Goal: Information Seeking & Learning: Check status

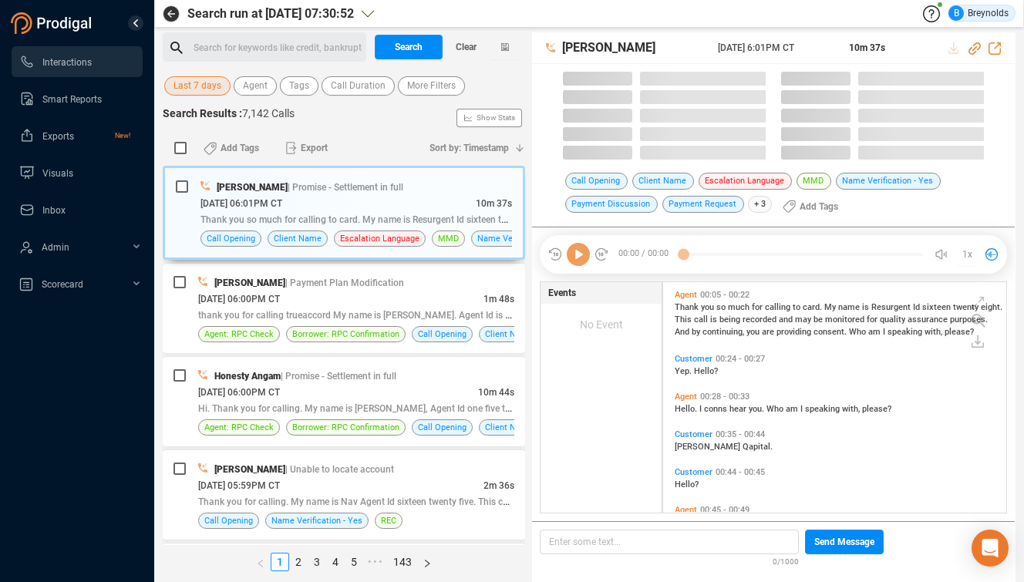
scroll to position [230, 335]
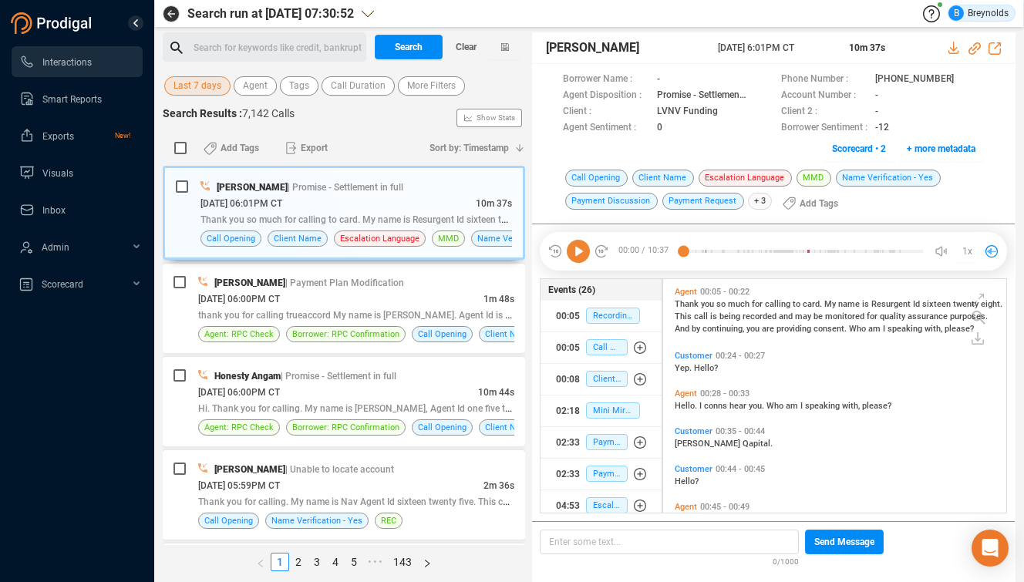
click at [204, 82] on span "Last 7 days" at bounding box center [197, 85] width 48 height 19
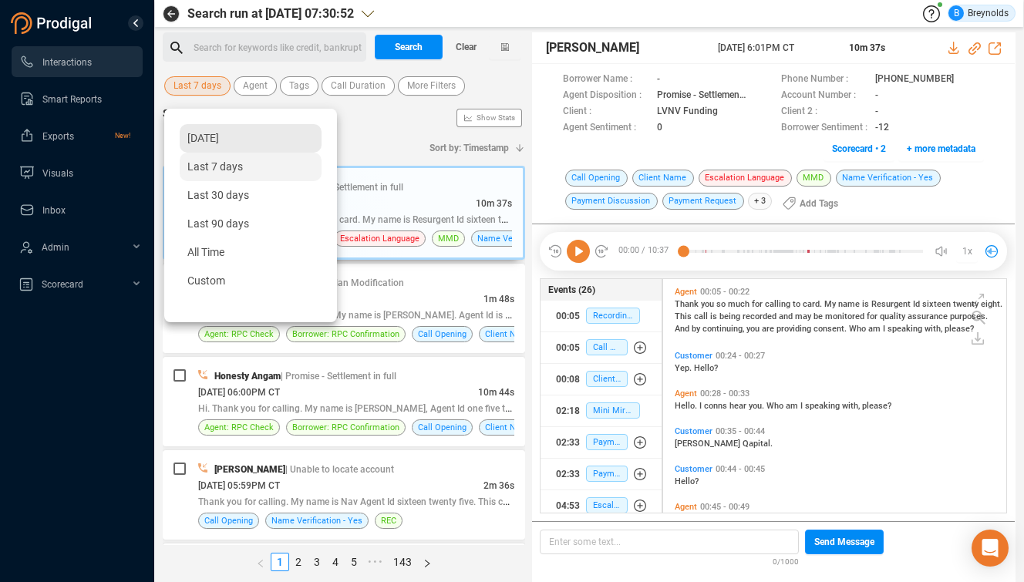
click at [217, 140] on span "[DATE]" at bounding box center [203, 138] width 32 height 12
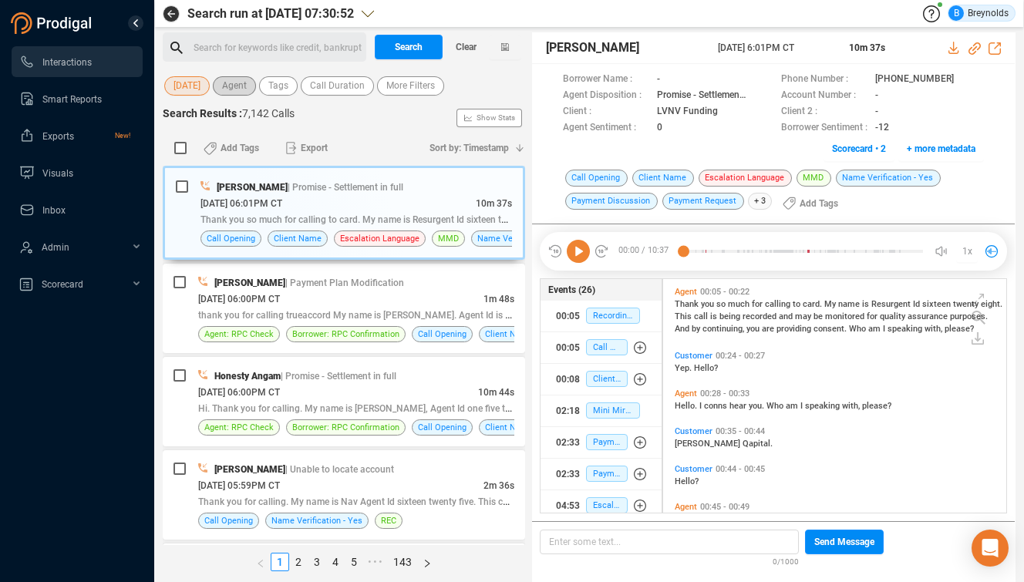
click at [246, 89] on span "Agent" at bounding box center [234, 85] width 25 height 19
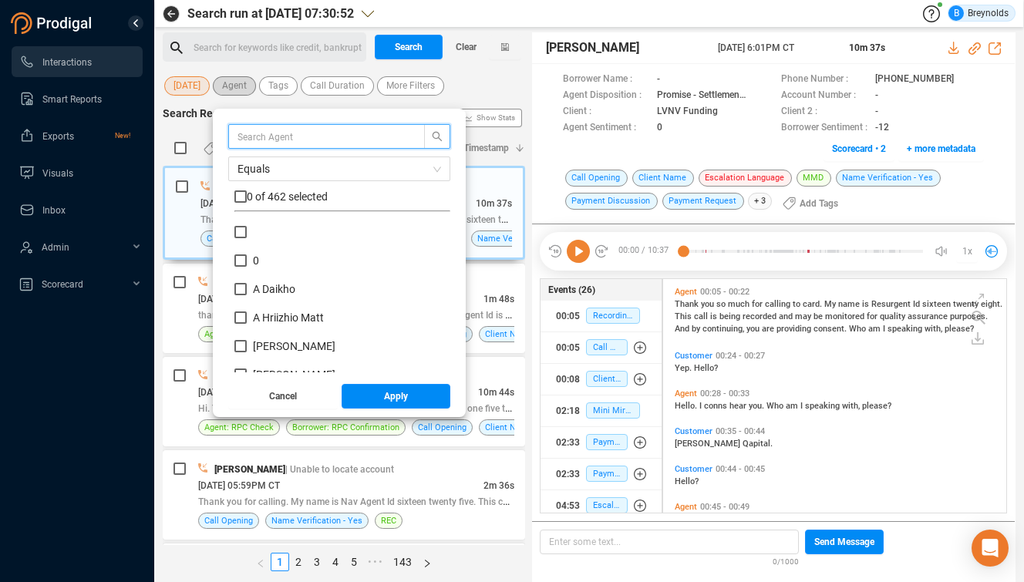
scroll to position [144, 208]
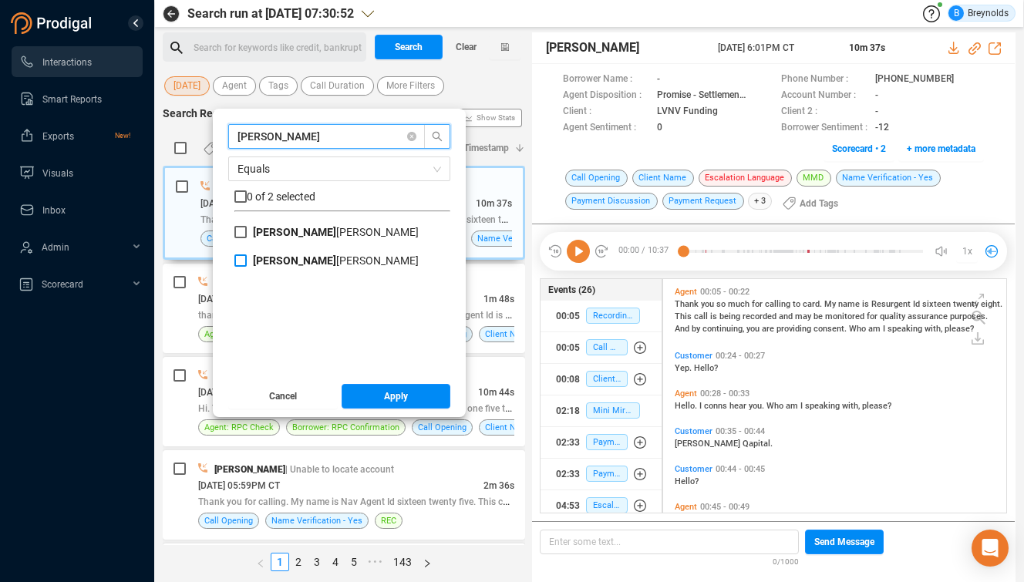
type input "[PERSON_NAME]"
click at [271, 261] on b "[PERSON_NAME]" at bounding box center [294, 260] width 83 height 12
click at [247, 261] on input "[PERSON_NAME]" at bounding box center [240, 260] width 12 height 12
checkbox input "true"
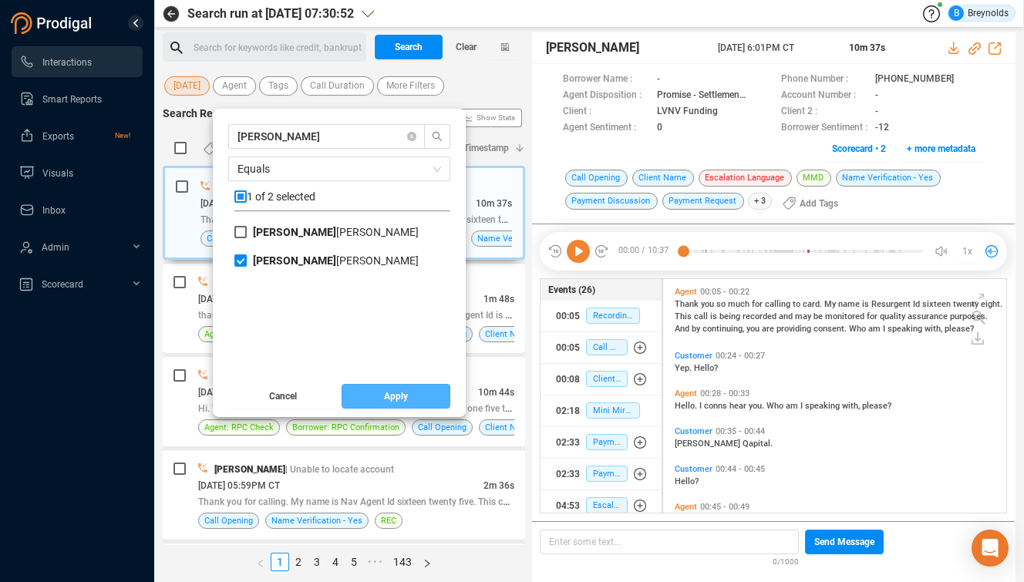
click at [399, 399] on span "Apply" at bounding box center [396, 396] width 24 height 25
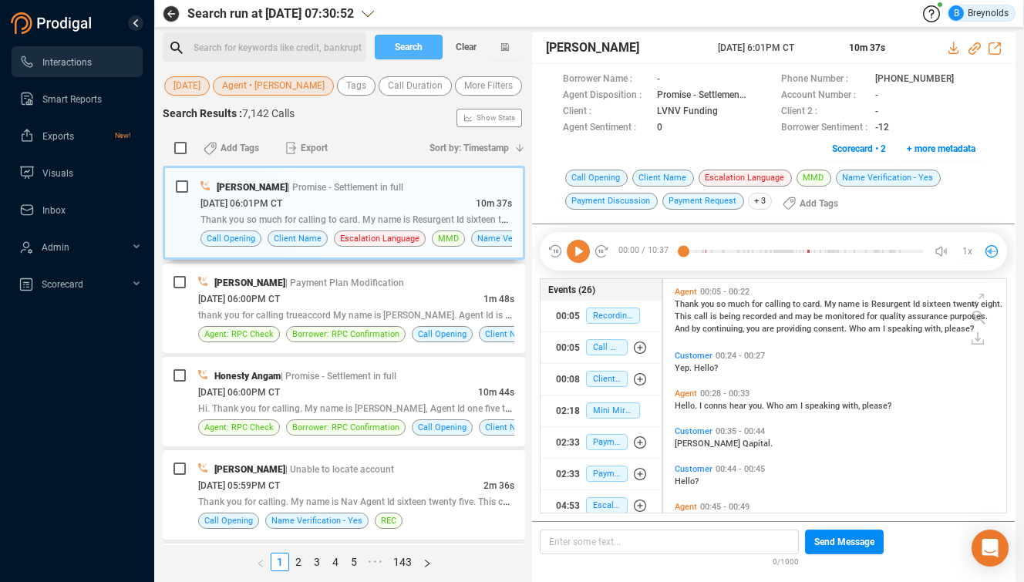
click at [401, 46] on span "Search" at bounding box center [409, 47] width 28 height 25
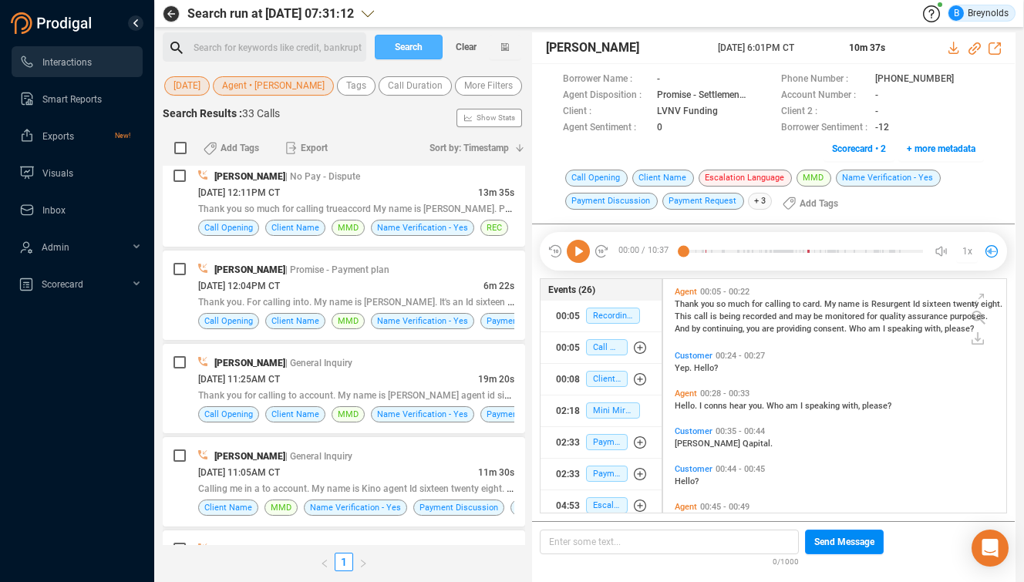
scroll to position [2426, 0]
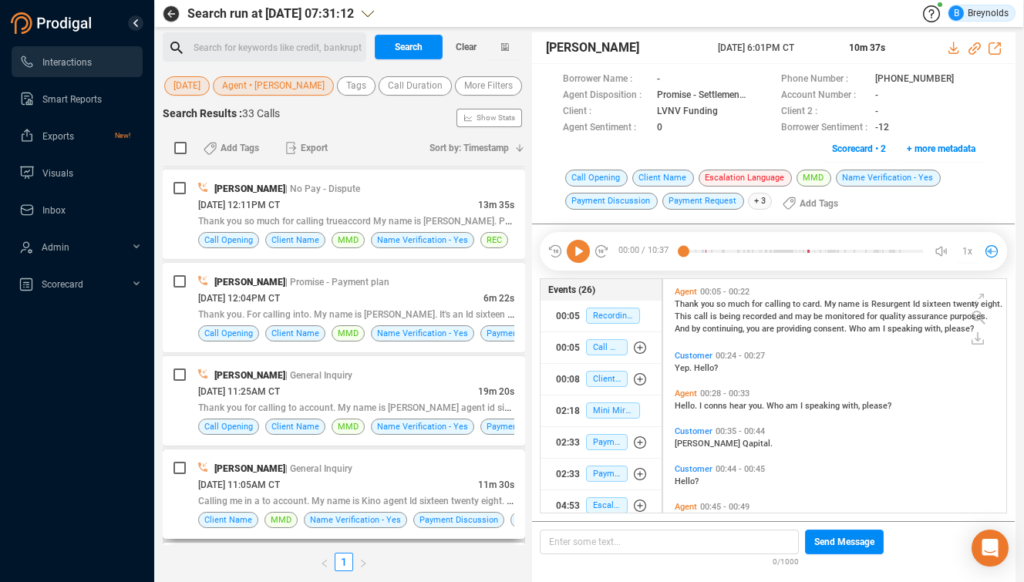
click at [280, 490] on span "[DATE] 11:05AM CT" at bounding box center [239, 484] width 82 height 11
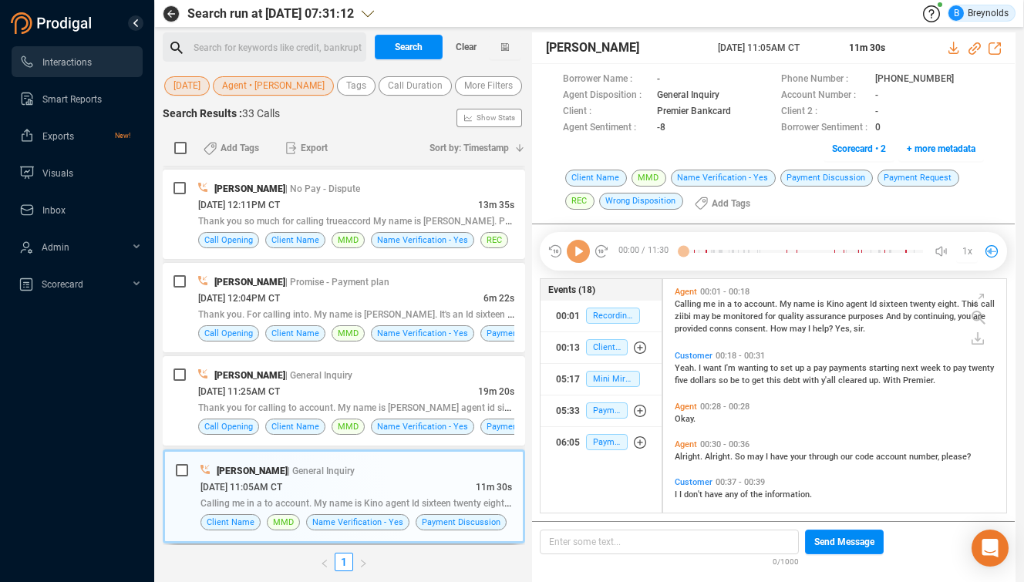
scroll to position [230, 335]
click at [961, 79] on icon at bounding box center [967, 80] width 12 height 12
click at [681, 351] on span "Customer" at bounding box center [694, 356] width 38 height 10
click at [579, 249] on icon at bounding box center [578, 251] width 23 height 23
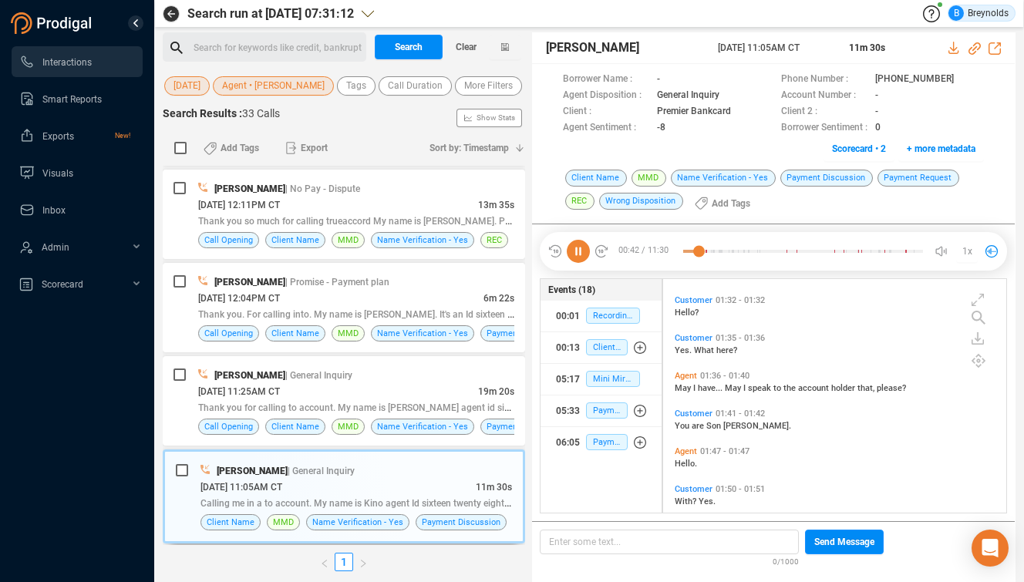
scroll to position [654, 0]
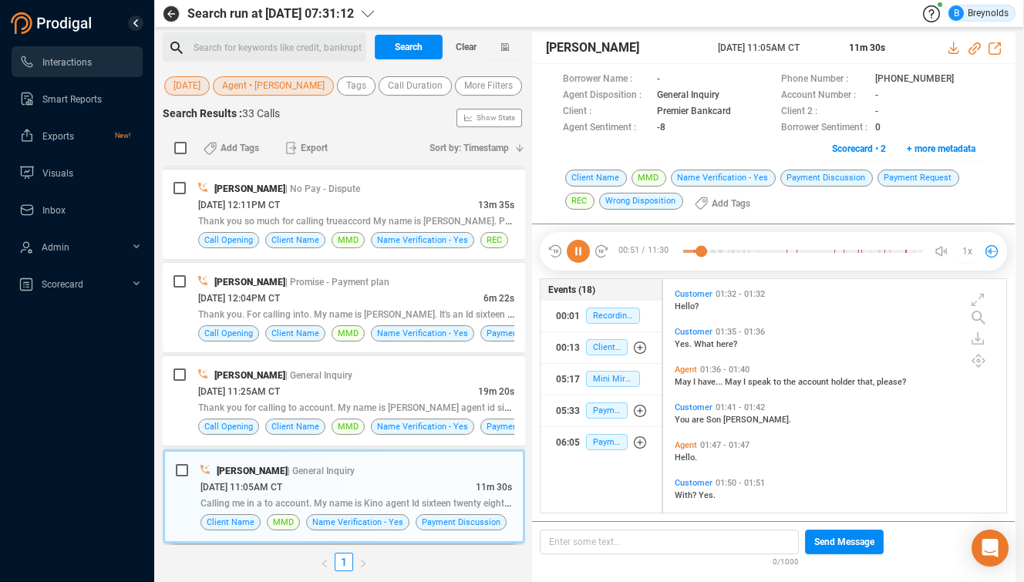
click at [687, 406] on span "Customer" at bounding box center [694, 407] width 38 height 10
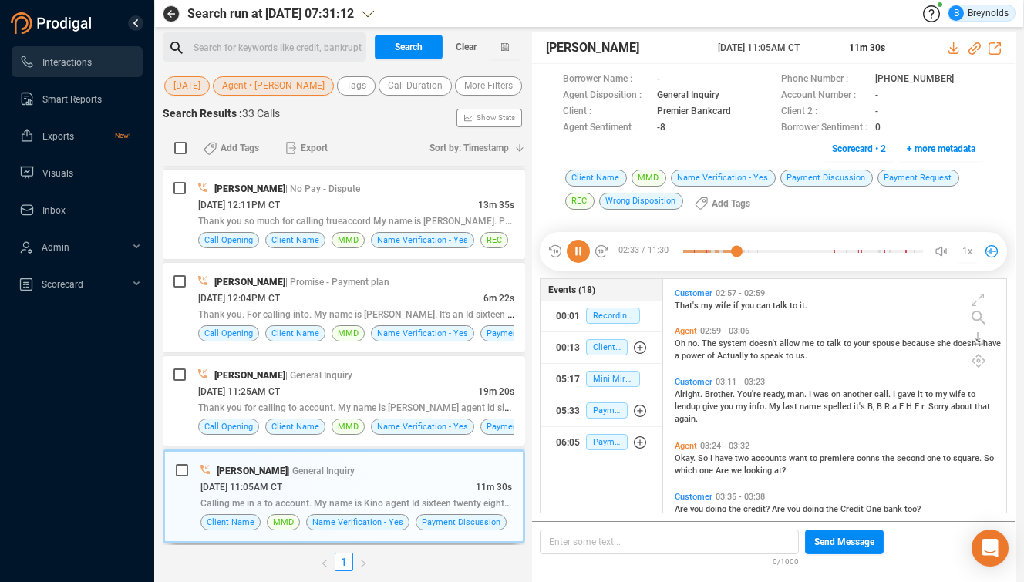
scroll to position [1364, 0]
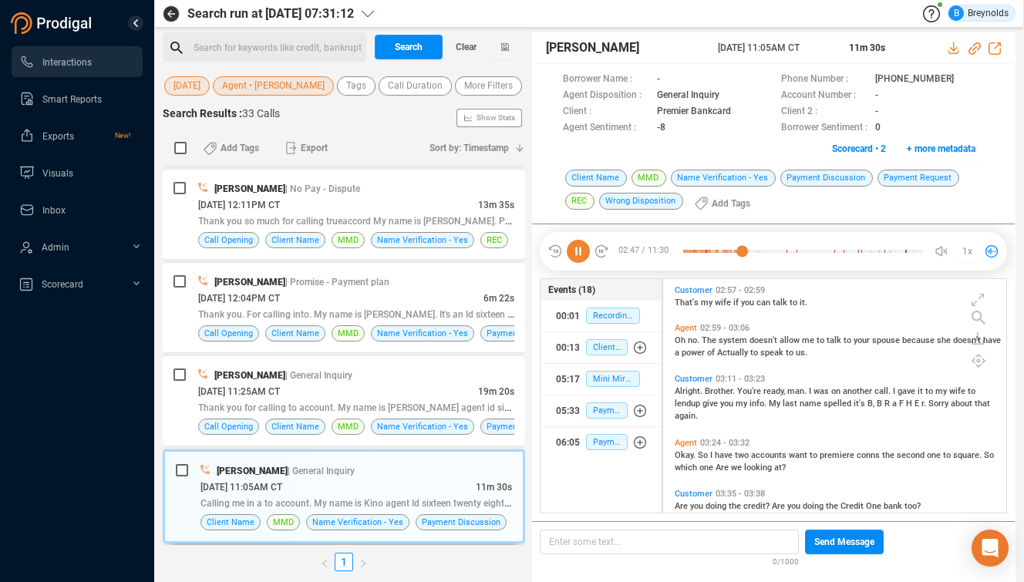
click at [576, 250] on icon at bounding box center [578, 251] width 23 height 23
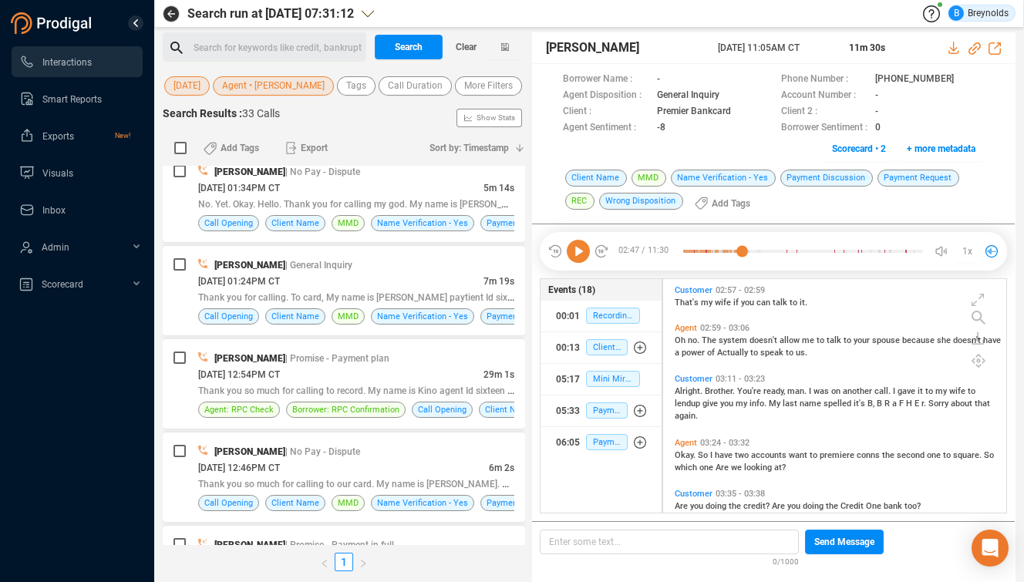
scroll to position [1966, 0]
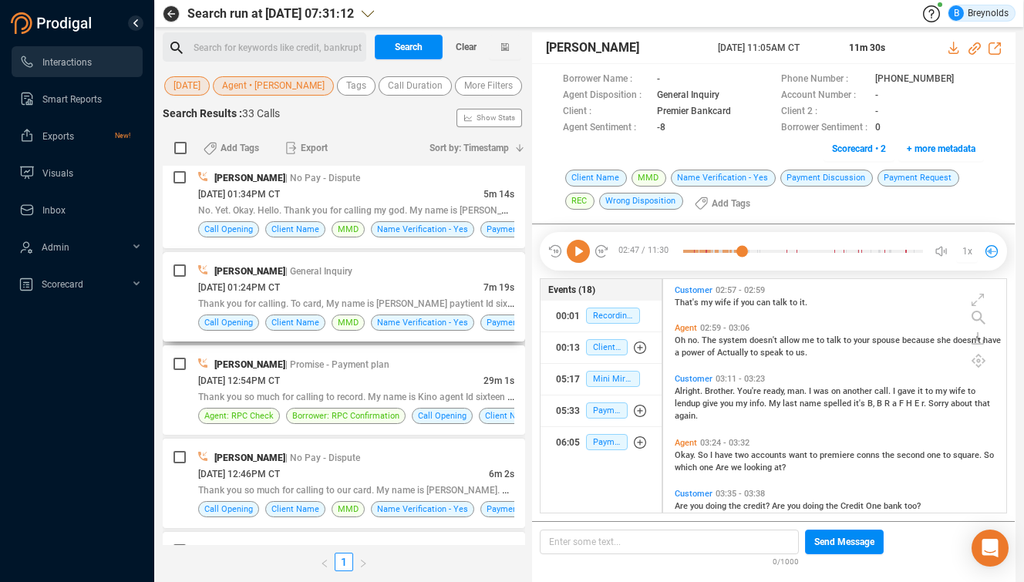
click at [297, 279] on div "[PERSON_NAME] | General Inquiry" at bounding box center [356, 271] width 316 height 16
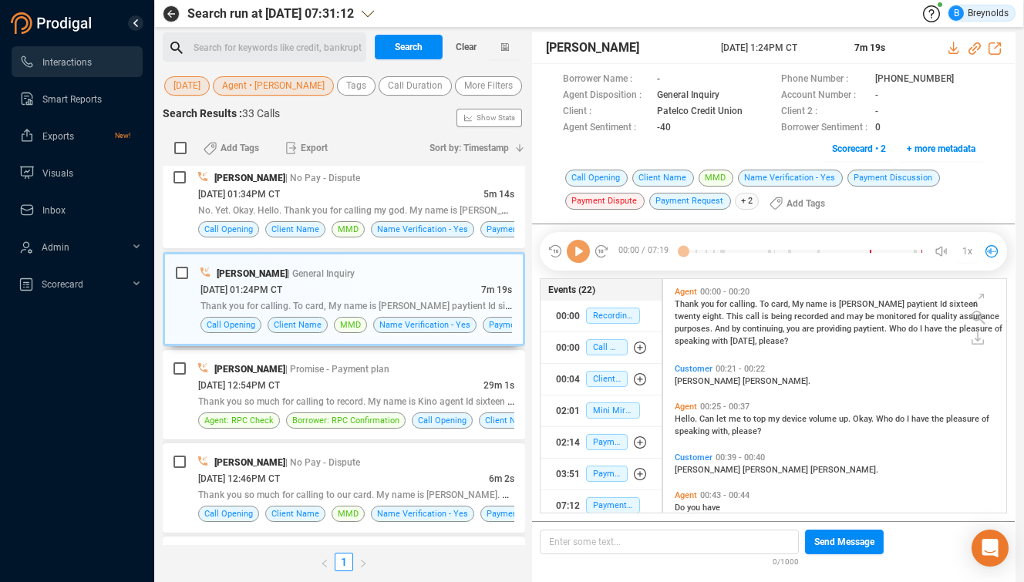
scroll to position [230, 335]
click at [961, 76] on icon at bounding box center [967, 80] width 12 height 12
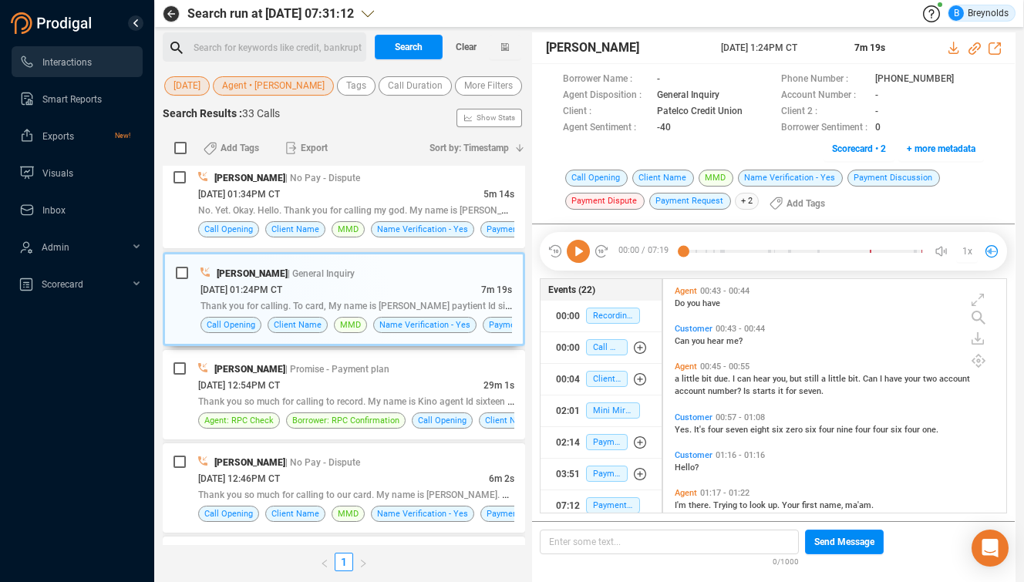
scroll to position [204, 0]
click at [691, 389] on span "account" at bounding box center [691, 392] width 33 height 10
click at [577, 251] on icon at bounding box center [578, 251] width 23 height 23
click at [570, 253] on icon at bounding box center [578, 251] width 23 height 23
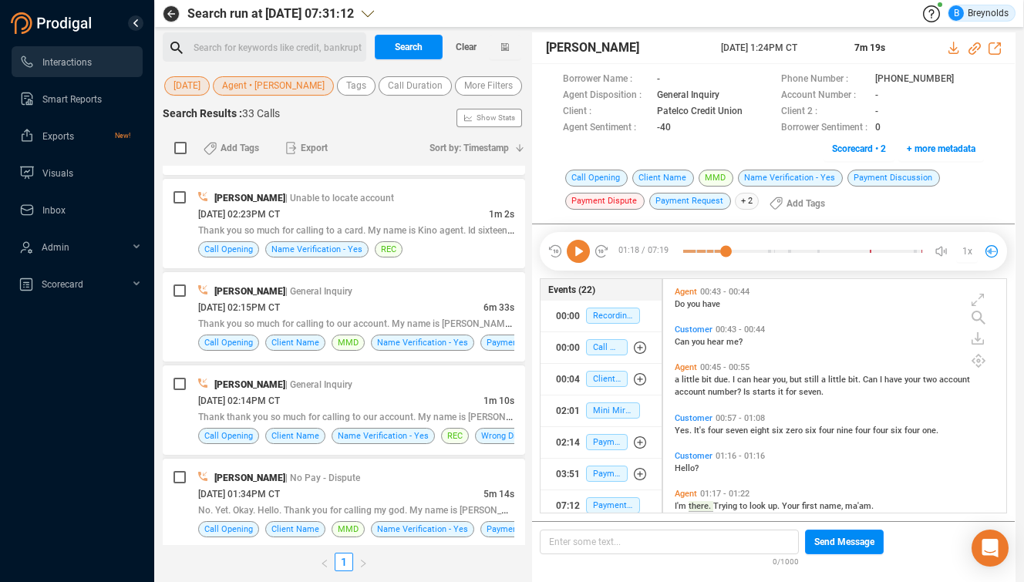
scroll to position [1667, 0]
click at [403, 392] on div "[PERSON_NAME] | General Inquiry" at bounding box center [356, 383] width 316 height 16
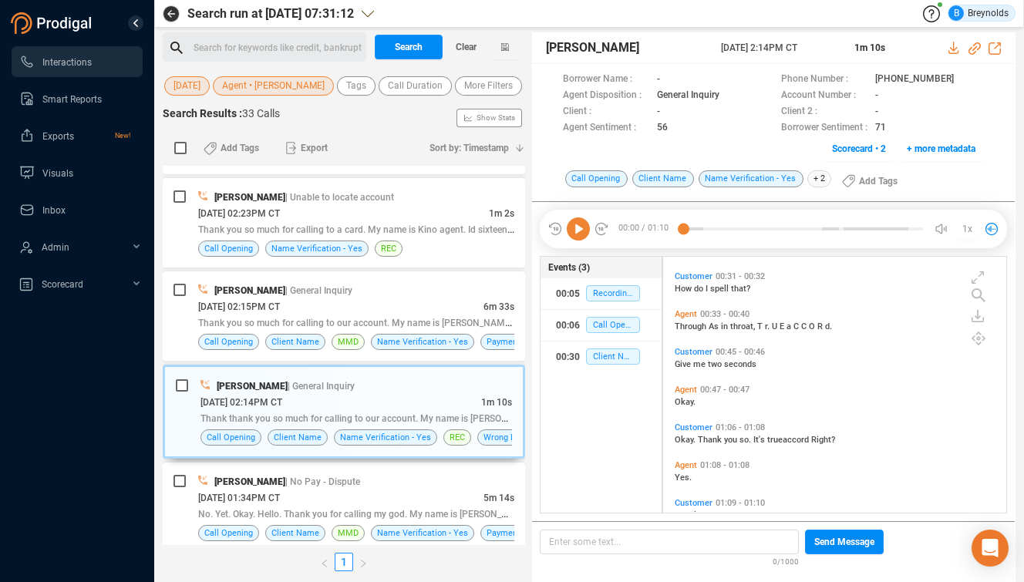
scroll to position [215, 0]
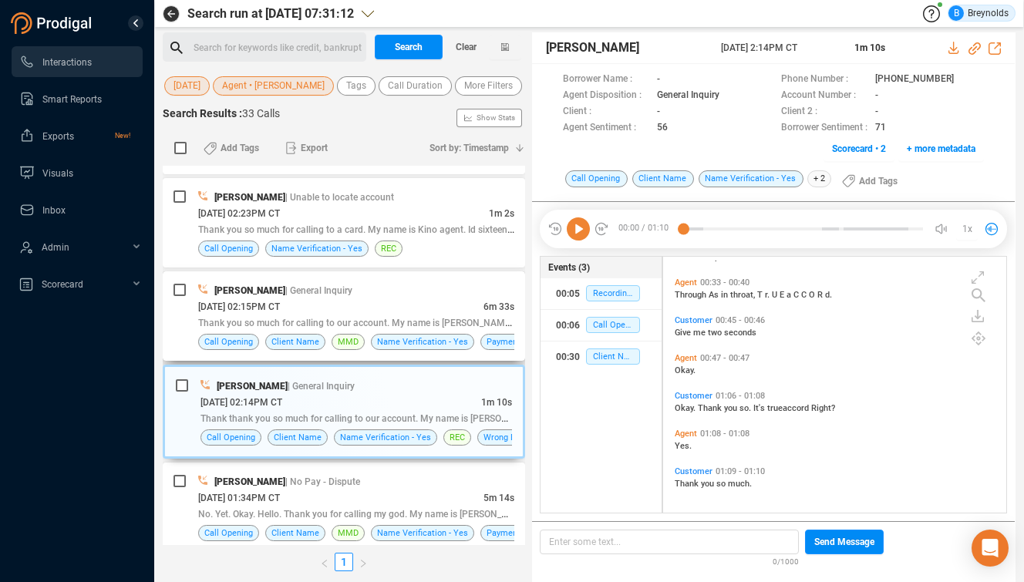
click at [352, 315] on div "[DATE] 02:15PM CT" at bounding box center [340, 306] width 285 height 16
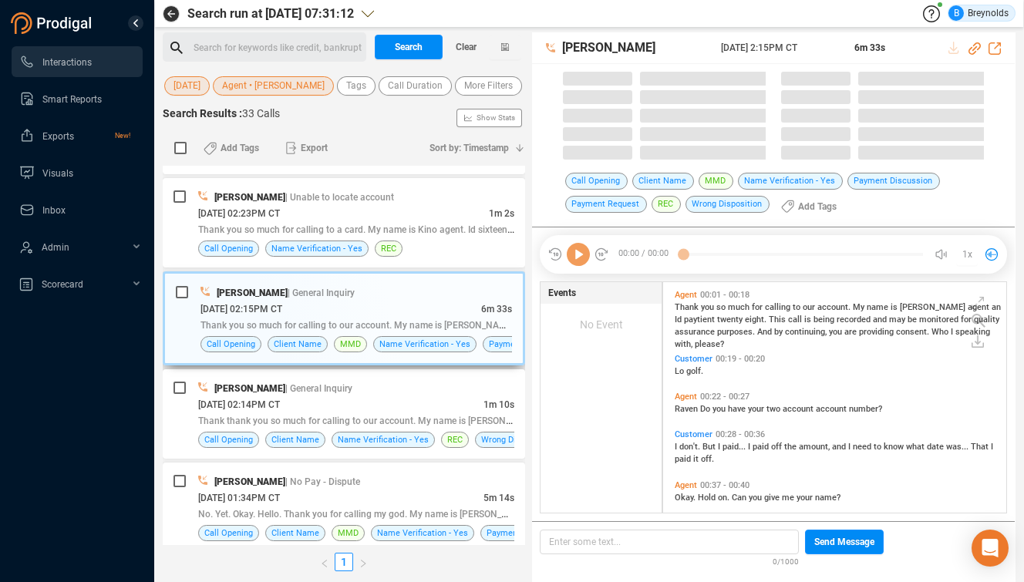
scroll to position [230, 335]
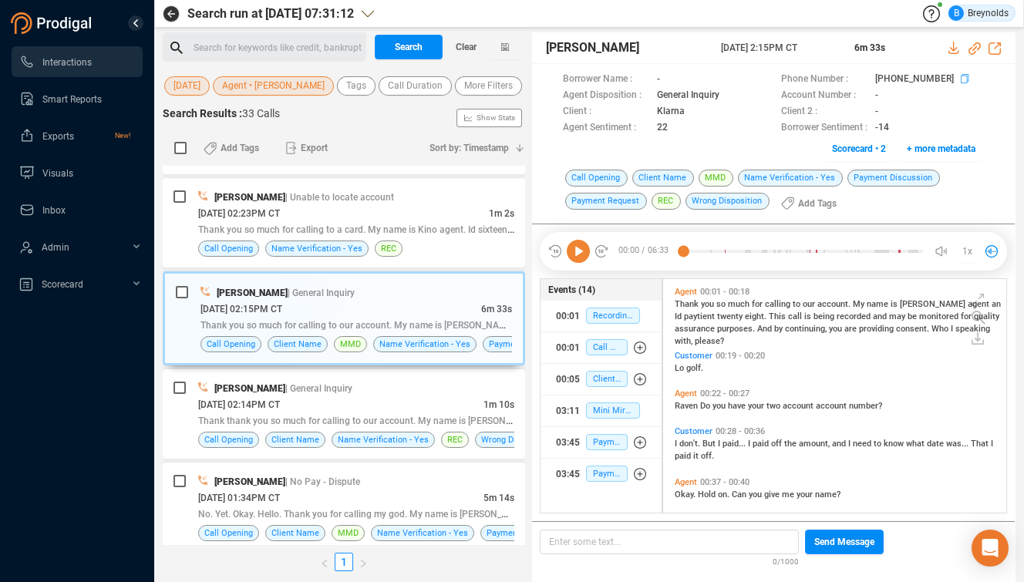
click at [961, 79] on icon at bounding box center [967, 80] width 12 height 12
click at [717, 331] on span "purposes." at bounding box center [737, 329] width 40 height 10
click at [574, 244] on icon at bounding box center [578, 251] width 23 height 23
click at [684, 351] on span "Customer" at bounding box center [694, 356] width 38 height 10
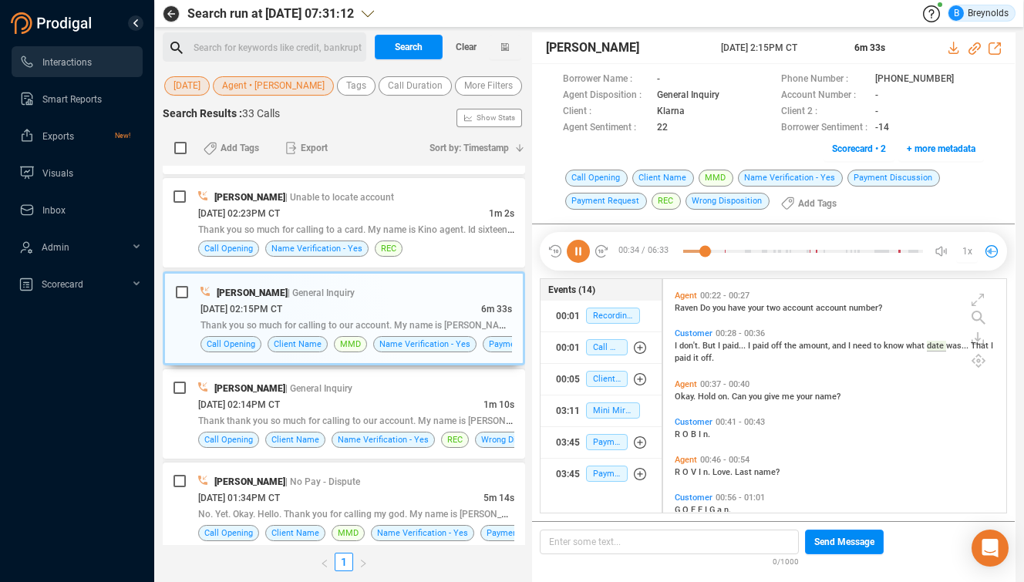
scroll to position [123, 0]
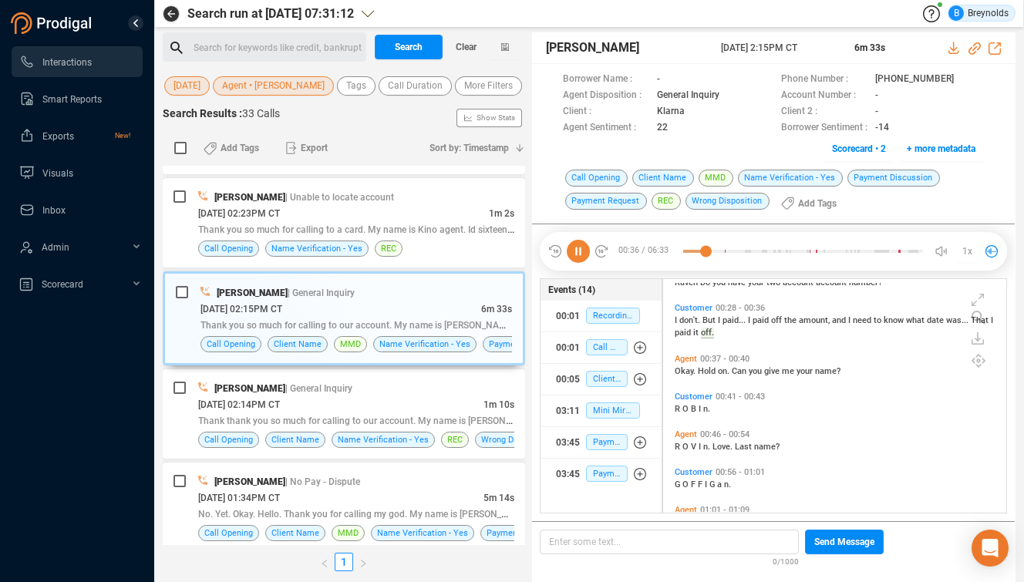
click at [581, 251] on icon at bounding box center [578, 251] width 23 height 23
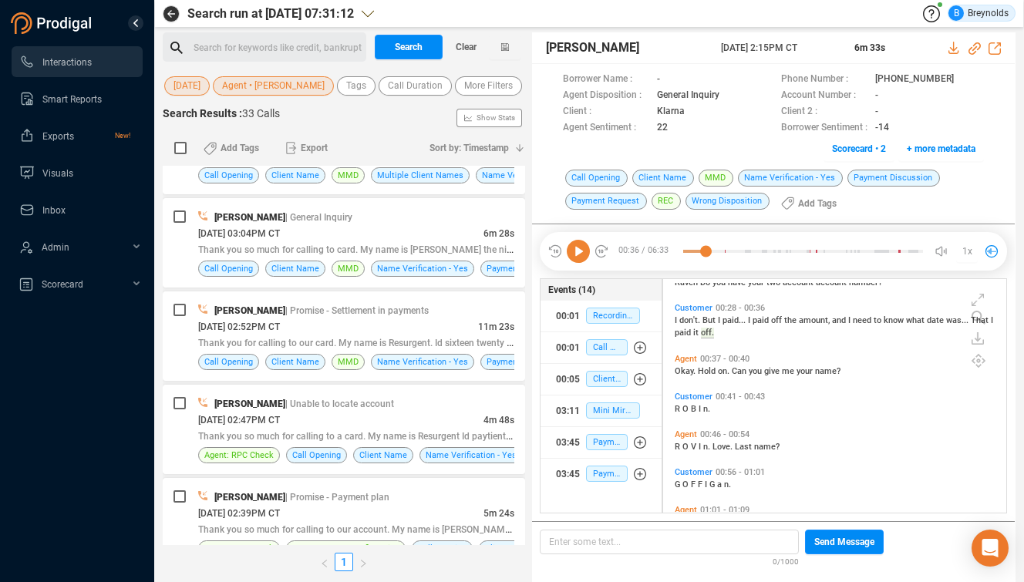
scroll to position [1166, 0]
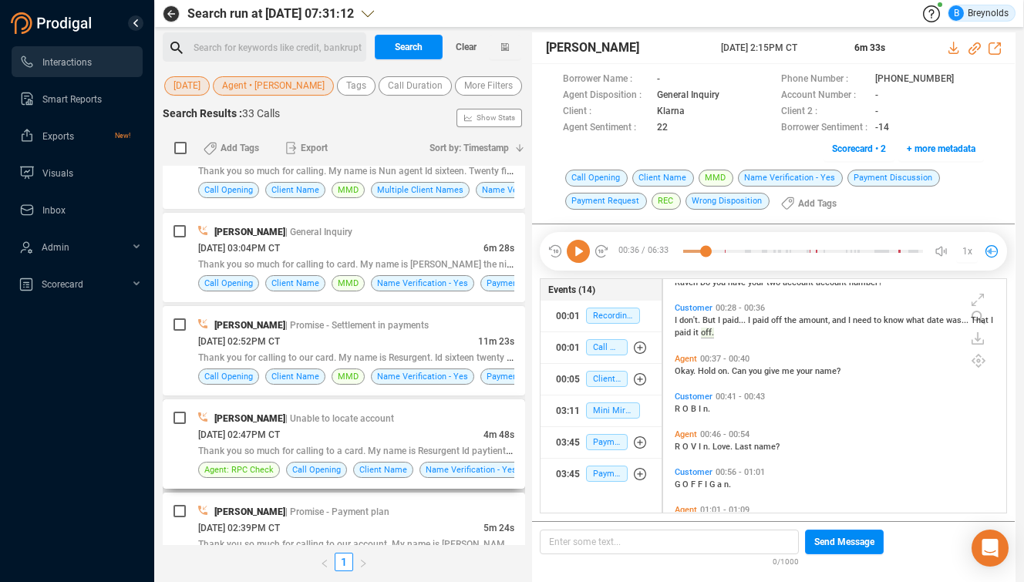
click at [369, 426] on div "[PERSON_NAME] | Unable to locate account" at bounding box center [356, 418] width 316 height 16
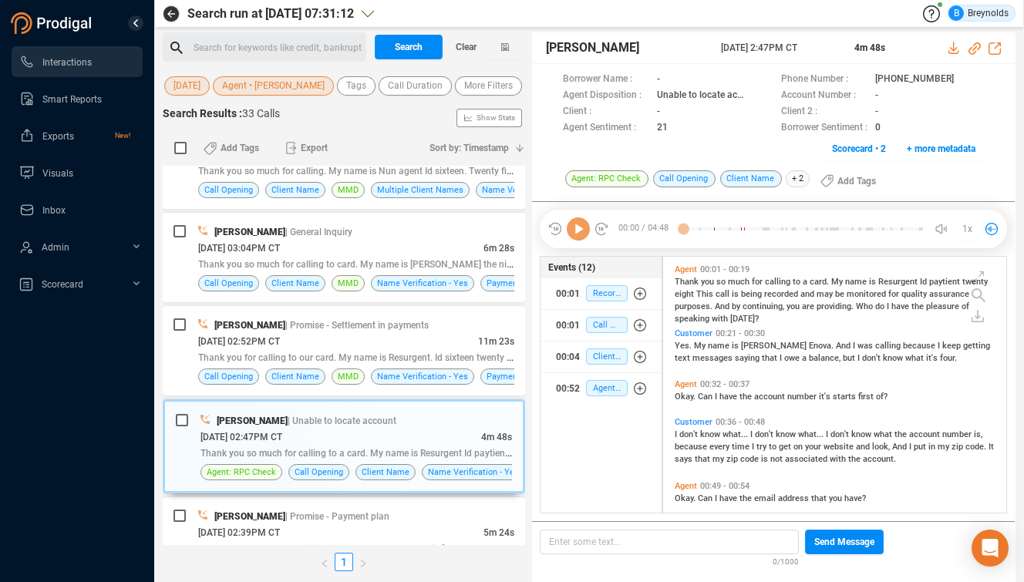
scroll to position [253, 335]
click at [961, 79] on icon at bounding box center [965, 78] width 8 height 9
click at [684, 334] on span "Customer" at bounding box center [694, 333] width 38 height 10
click at [580, 227] on icon at bounding box center [578, 228] width 23 height 23
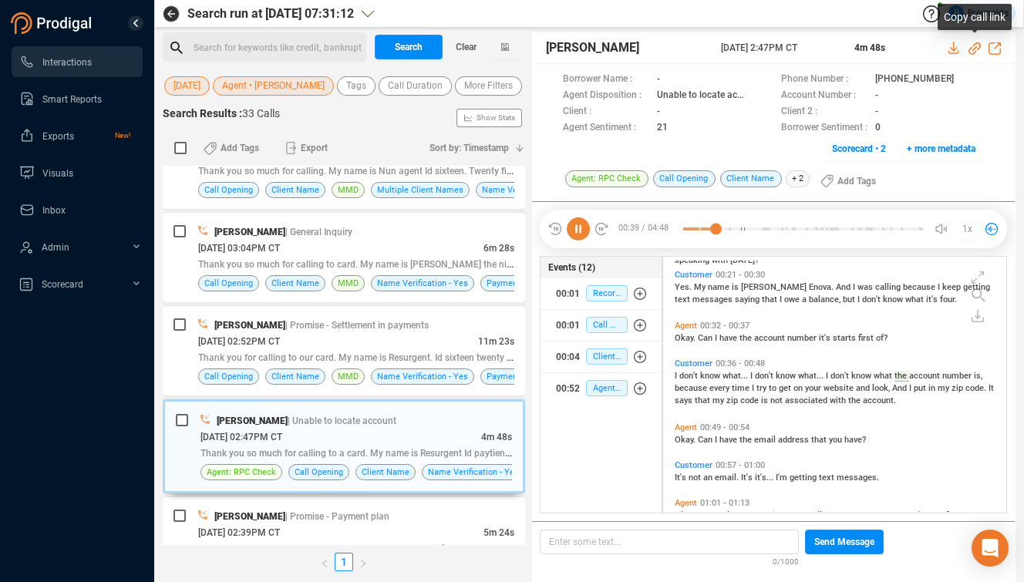
click at [976, 47] on icon at bounding box center [974, 48] width 12 height 12
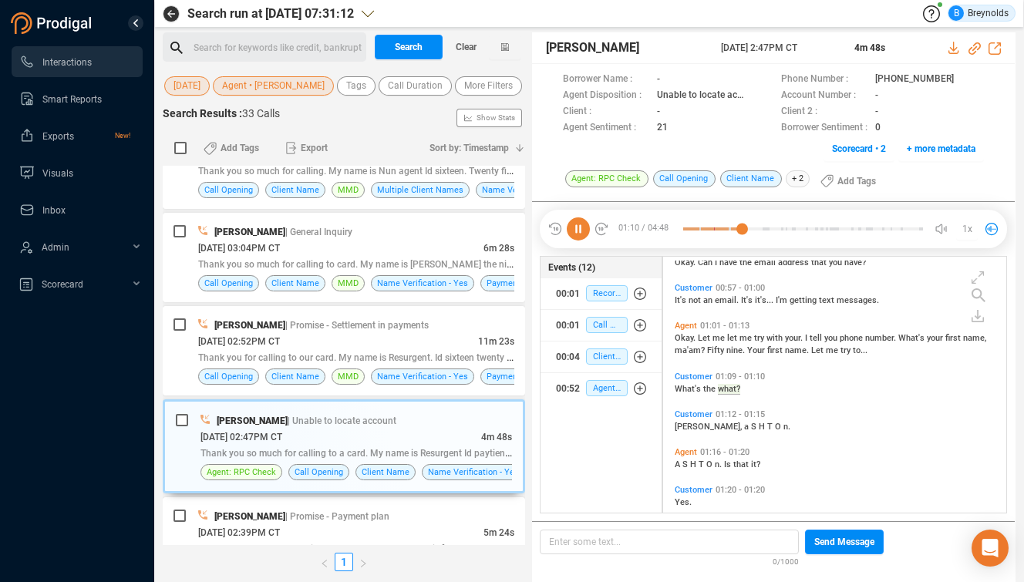
scroll to position [192, 0]
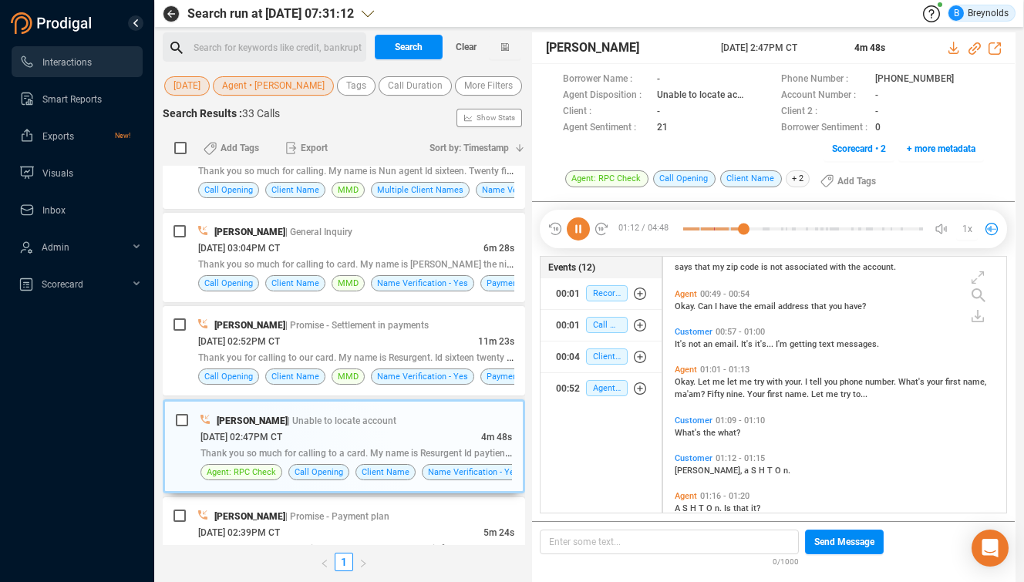
click at [580, 233] on icon at bounding box center [578, 228] width 23 height 23
click at [255, 87] on span "Agent • [PERSON_NAME]" at bounding box center [273, 85] width 103 height 19
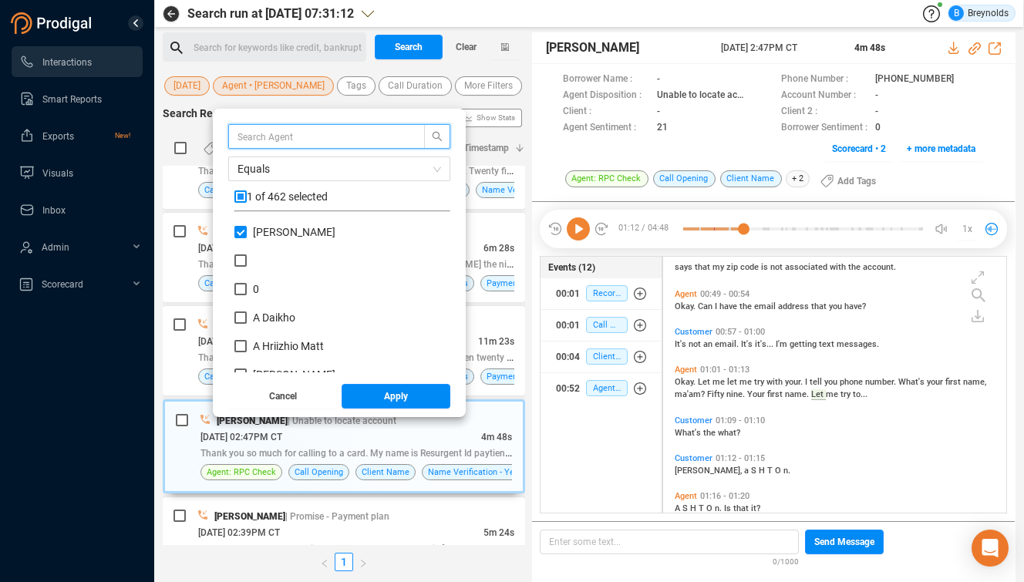
scroll to position [144, 208]
click at [247, 234] on input "[PERSON_NAME]" at bounding box center [240, 232] width 12 height 12
checkbox input "false"
click at [284, 138] on input "text" at bounding box center [318, 136] width 163 height 17
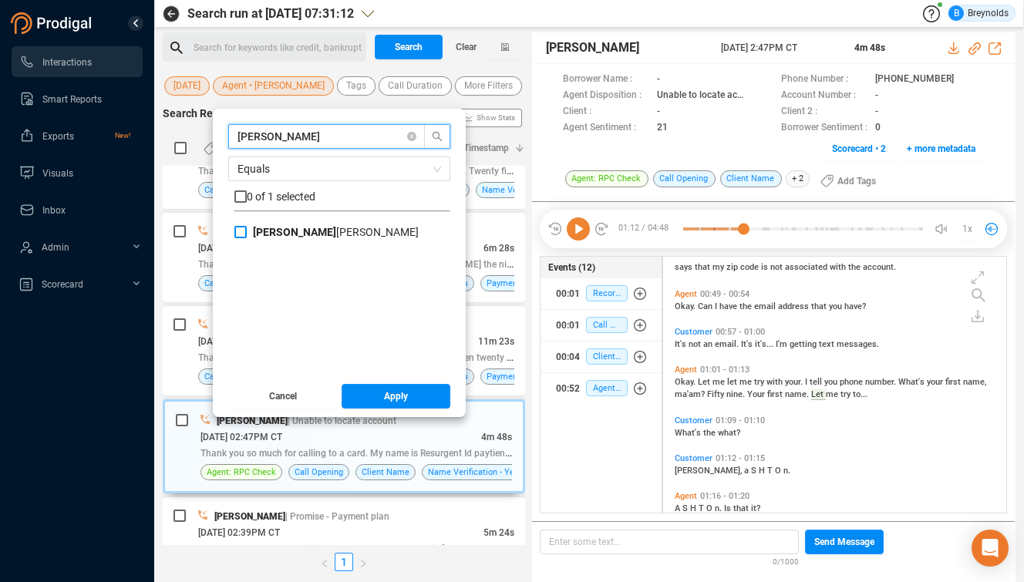
type input "[PERSON_NAME]"
click at [247, 233] on input "[PERSON_NAME] [PERSON_NAME]" at bounding box center [240, 232] width 12 height 12
checkbox input "true"
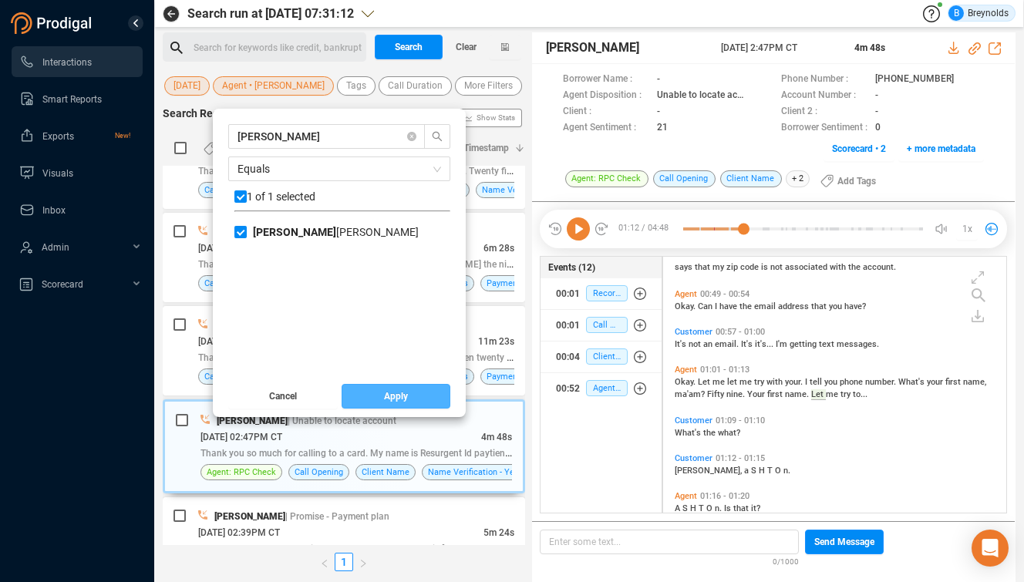
click at [392, 398] on button "Apply" at bounding box center [396, 396] width 109 height 25
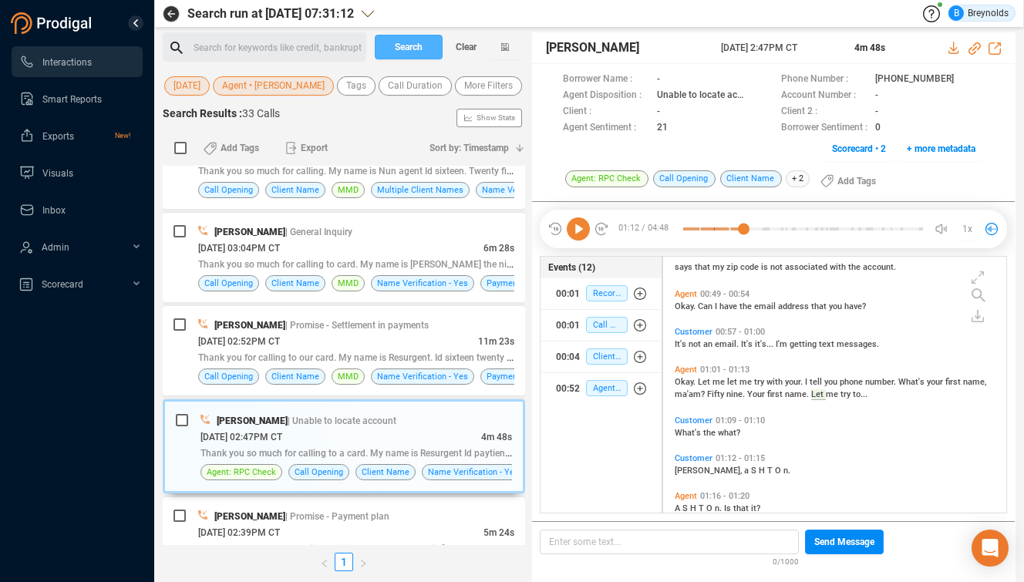
click at [414, 44] on span "Search" at bounding box center [409, 47] width 28 height 25
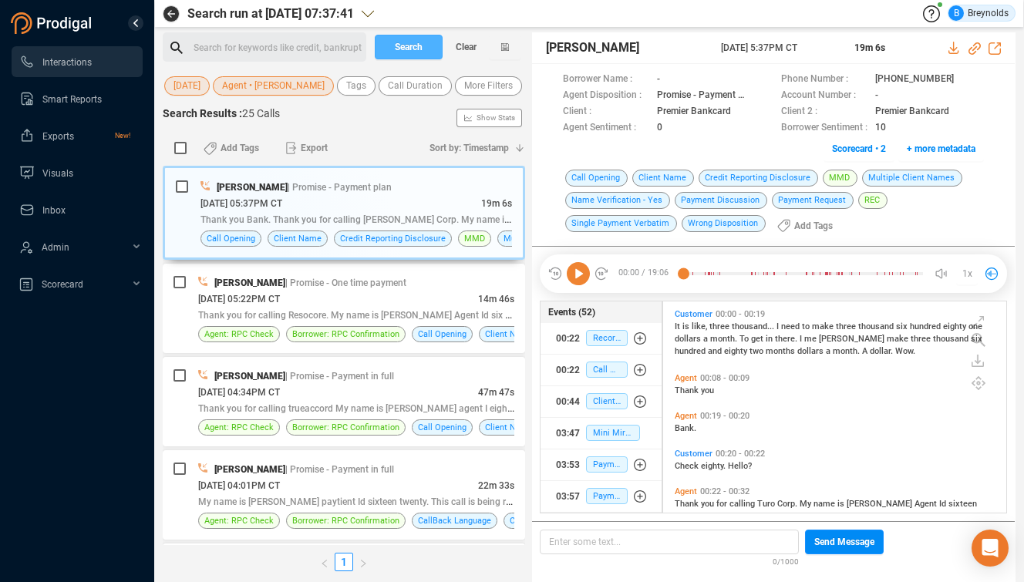
scroll to position [208, 335]
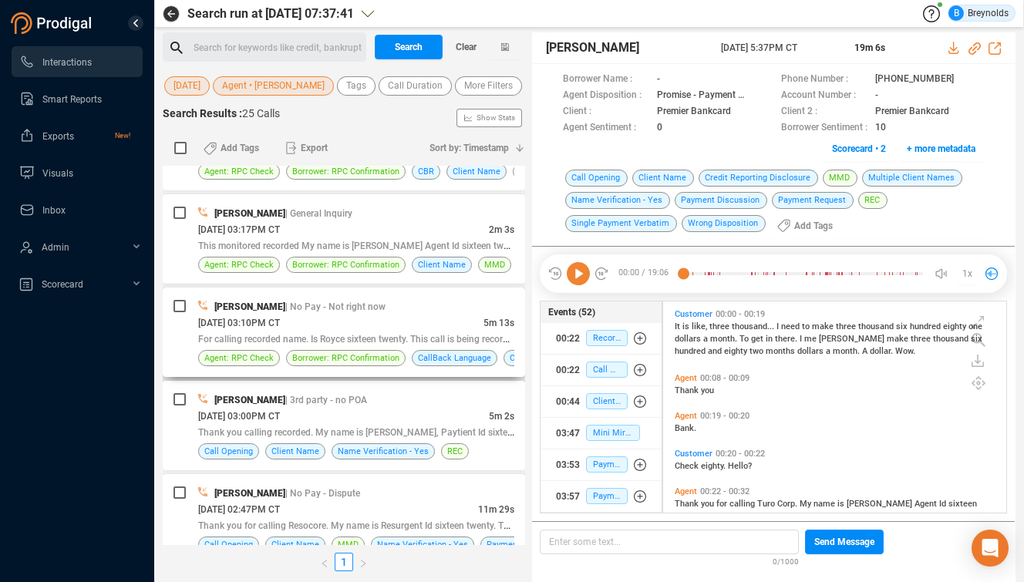
click at [363, 313] on div "[PERSON_NAME] | No Pay - Not right now" at bounding box center [356, 306] width 316 height 16
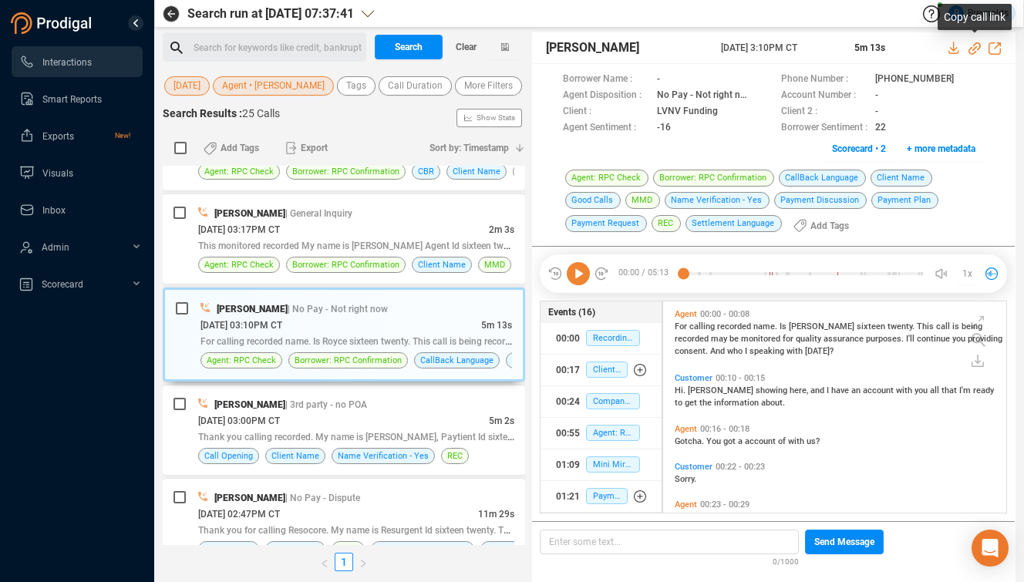
click at [975, 45] on icon at bounding box center [974, 48] width 12 height 12
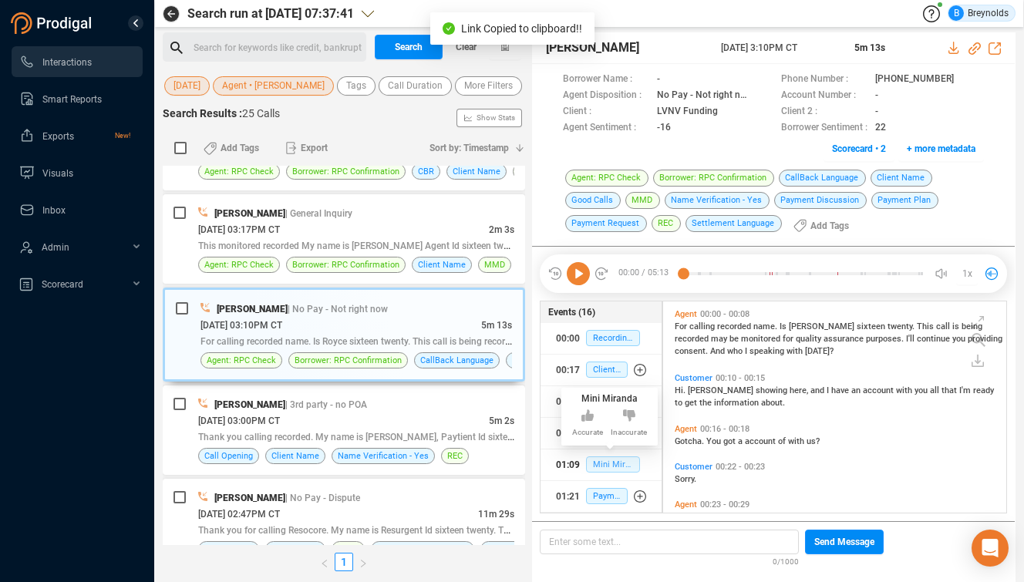
click at [597, 465] on span "Mini Miranda" at bounding box center [613, 464] width 54 height 16
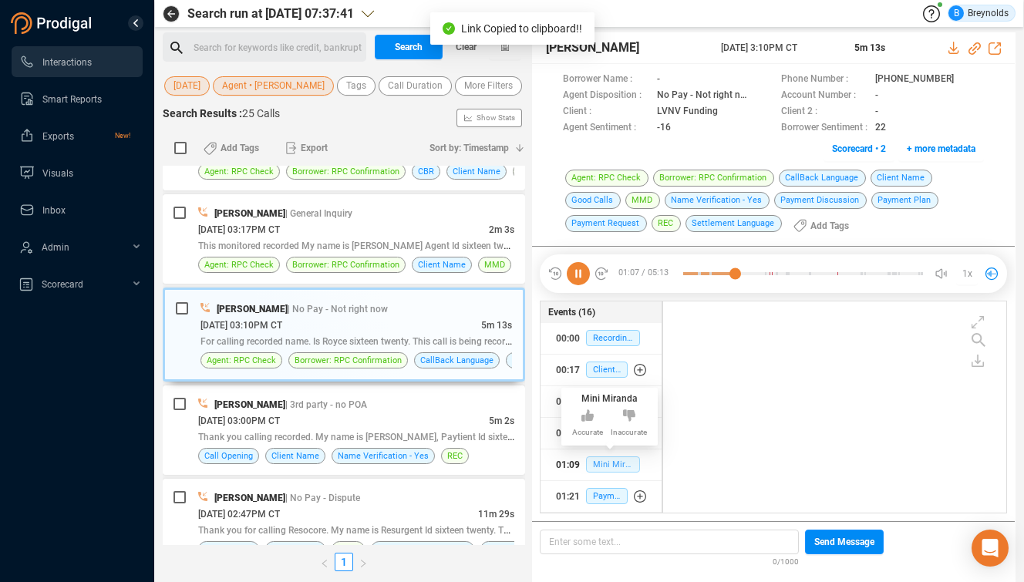
scroll to position [398, 0]
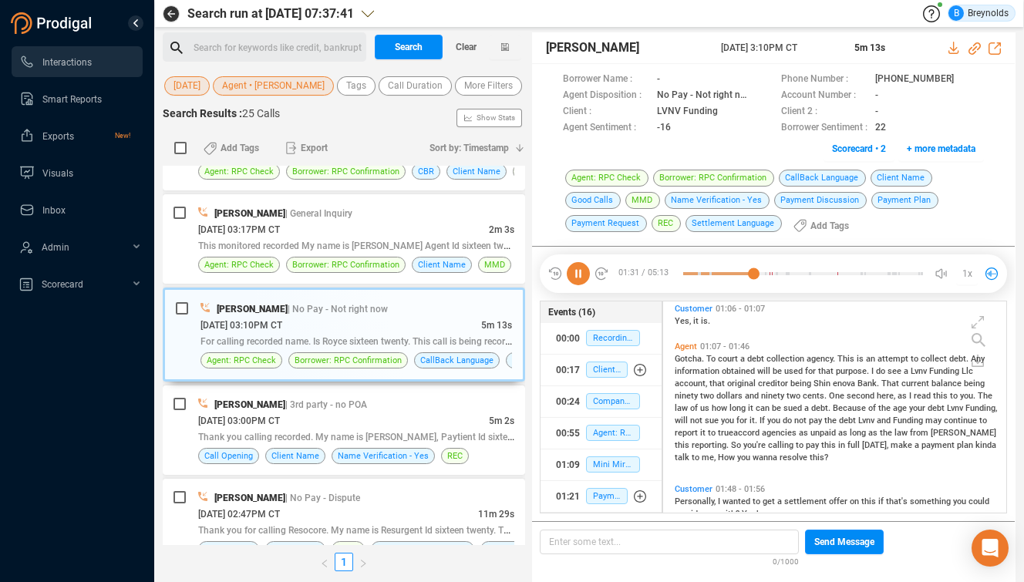
click at [789, 456] on span "resolve" at bounding box center [794, 458] width 30 height 10
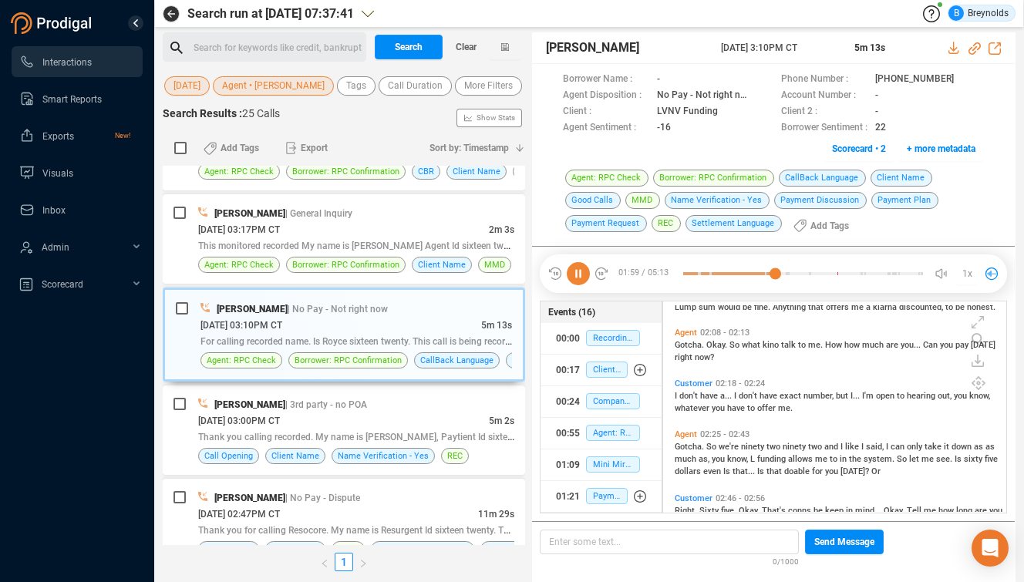
scroll to position [748, 0]
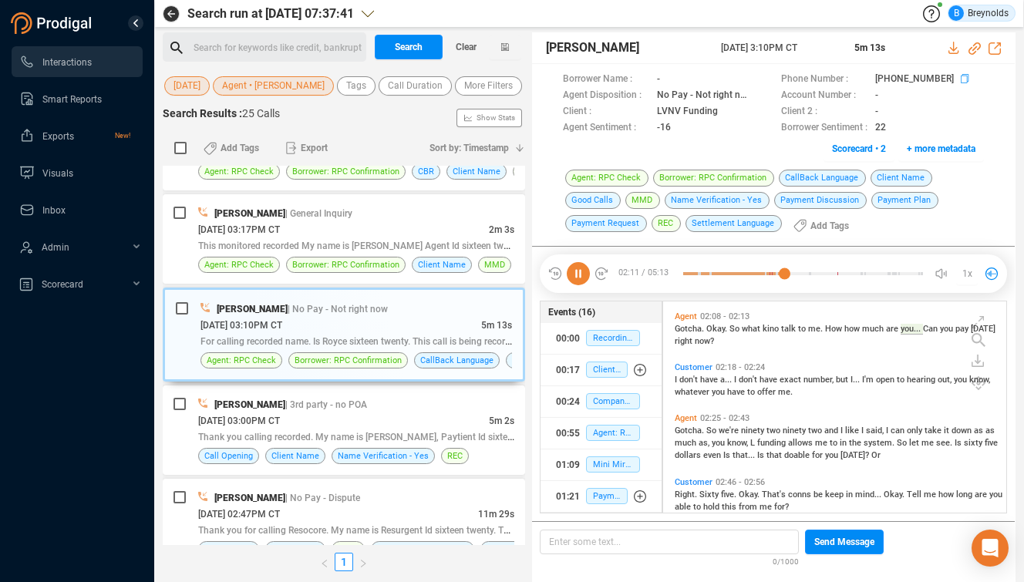
click at [961, 77] on icon at bounding box center [967, 80] width 12 height 12
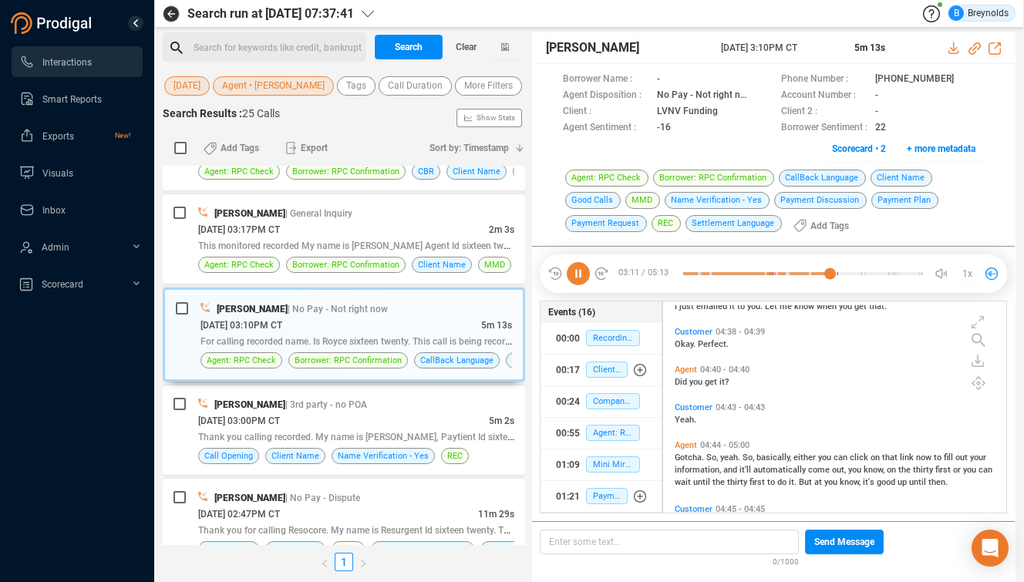
scroll to position [1451, 0]
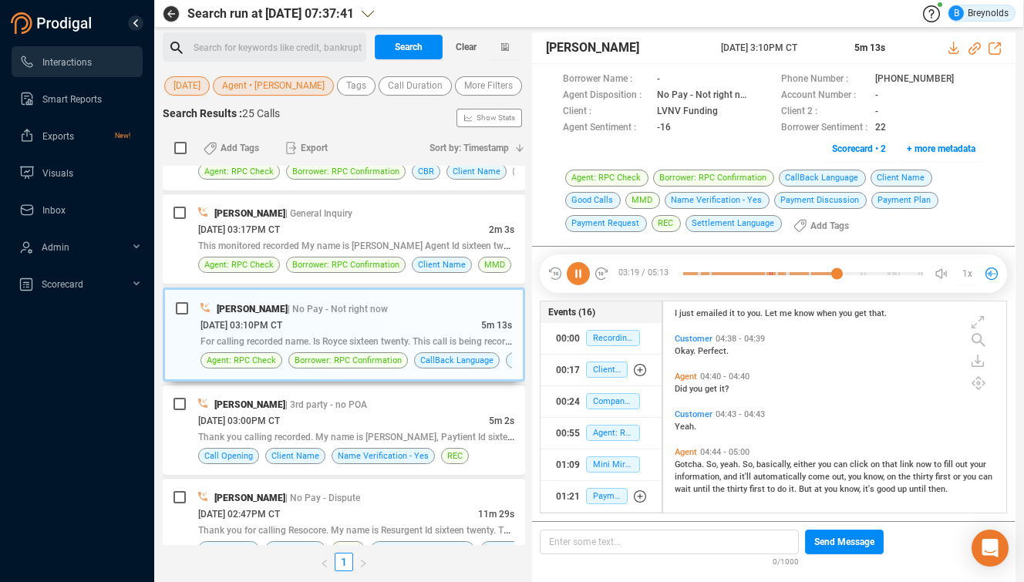
click at [293, 85] on span "Agent • [PERSON_NAME]" at bounding box center [273, 85] width 103 height 19
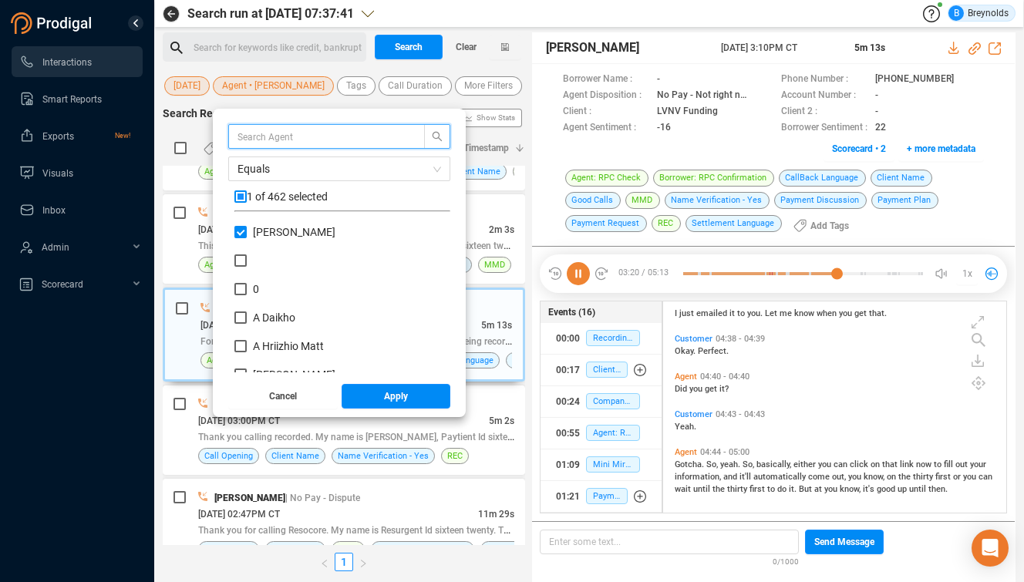
scroll to position [144, 208]
click at [247, 234] on input "[PERSON_NAME]" at bounding box center [240, 232] width 12 height 12
checkbox input "false"
click at [290, 137] on input "text" at bounding box center [318, 136] width 163 height 17
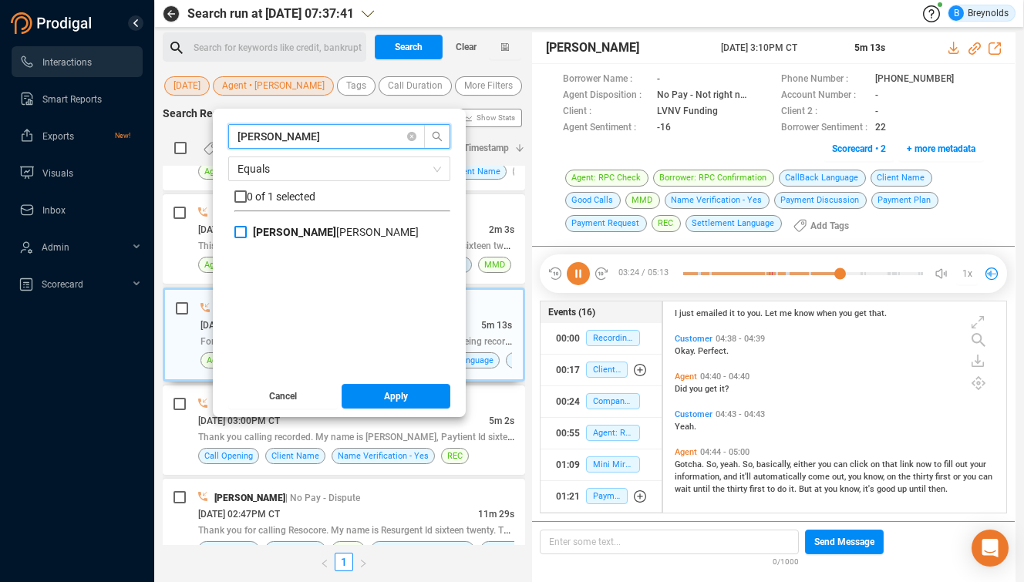
type input "[PERSON_NAME]"
click at [247, 228] on input "[PERSON_NAME]" at bounding box center [240, 232] width 12 height 12
checkbox input "true"
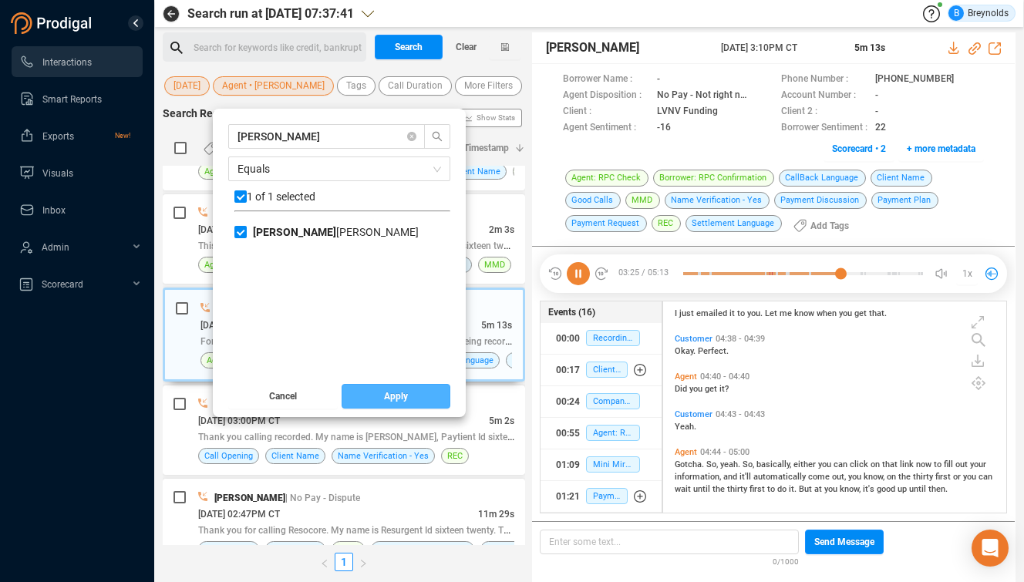
click at [402, 398] on span "Apply" at bounding box center [396, 396] width 24 height 25
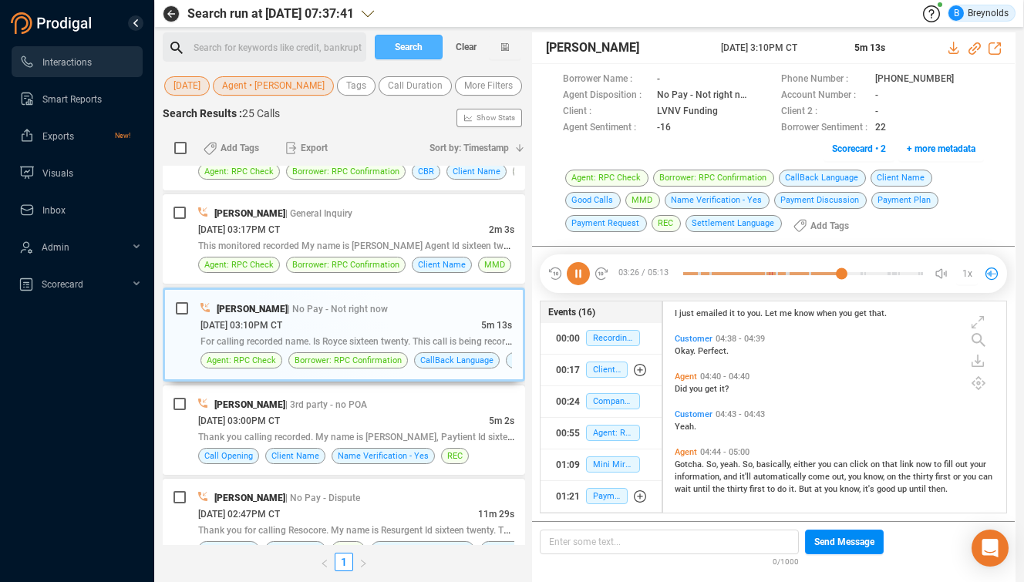
click at [405, 47] on span "Search" at bounding box center [409, 47] width 28 height 25
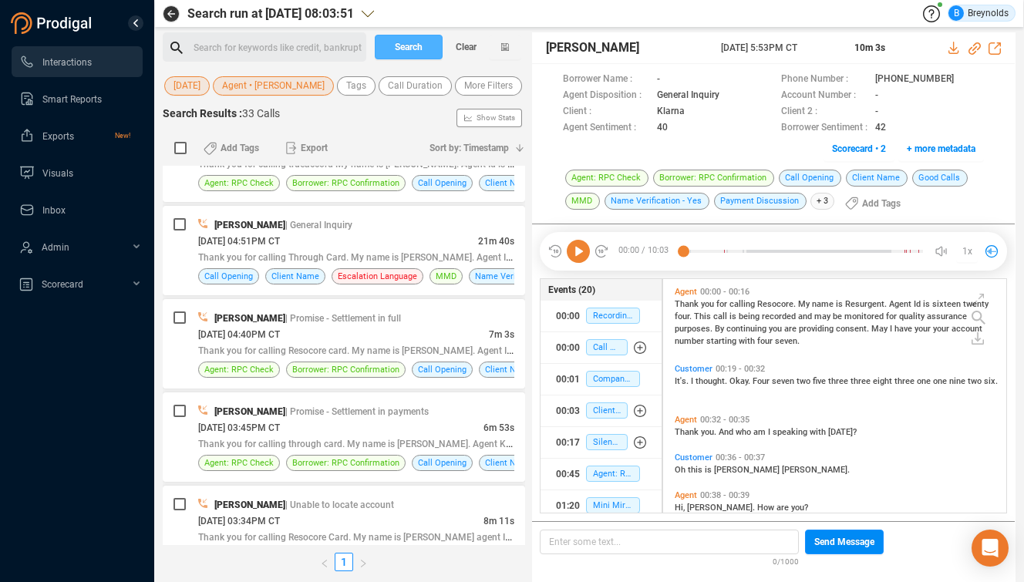
scroll to position [523, 0]
click at [311, 234] on div "[DATE] 04:51PM CT" at bounding box center [338, 242] width 280 height 16
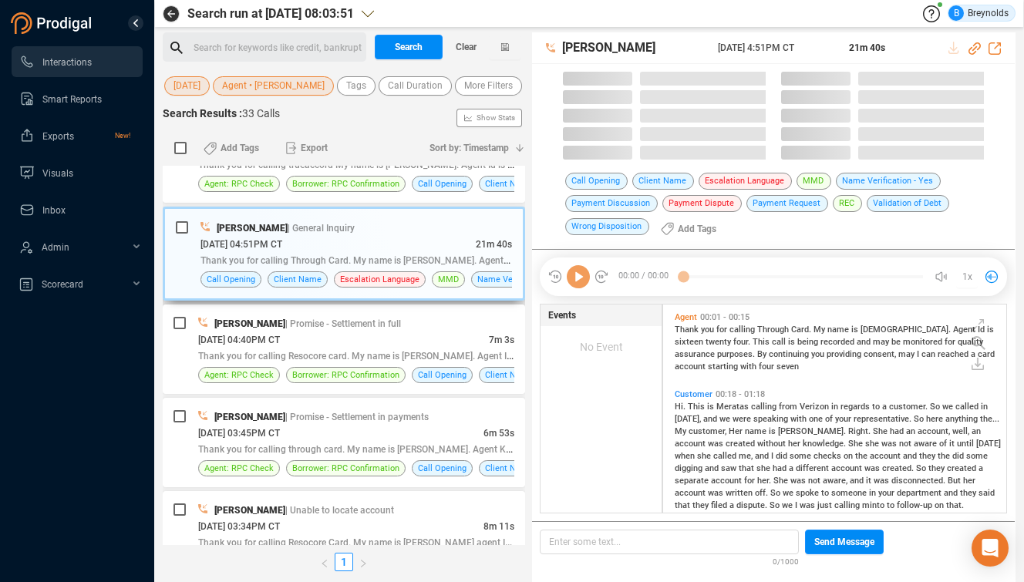
scroll to position [208, 335]
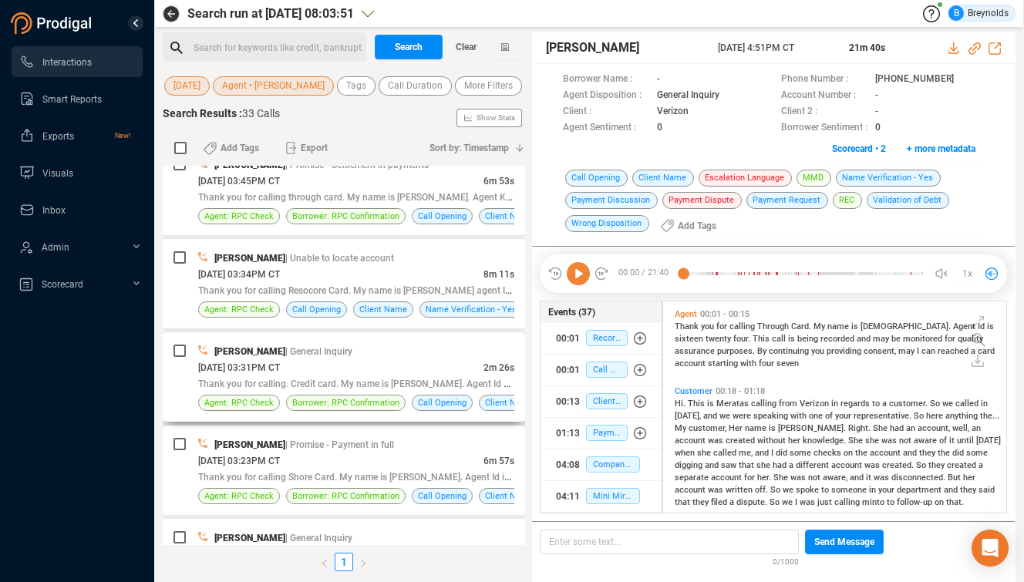
click at [280, 362] on span "[DATE] 03:31PM CT" at bounding box center [239, 367] width 82 height 11
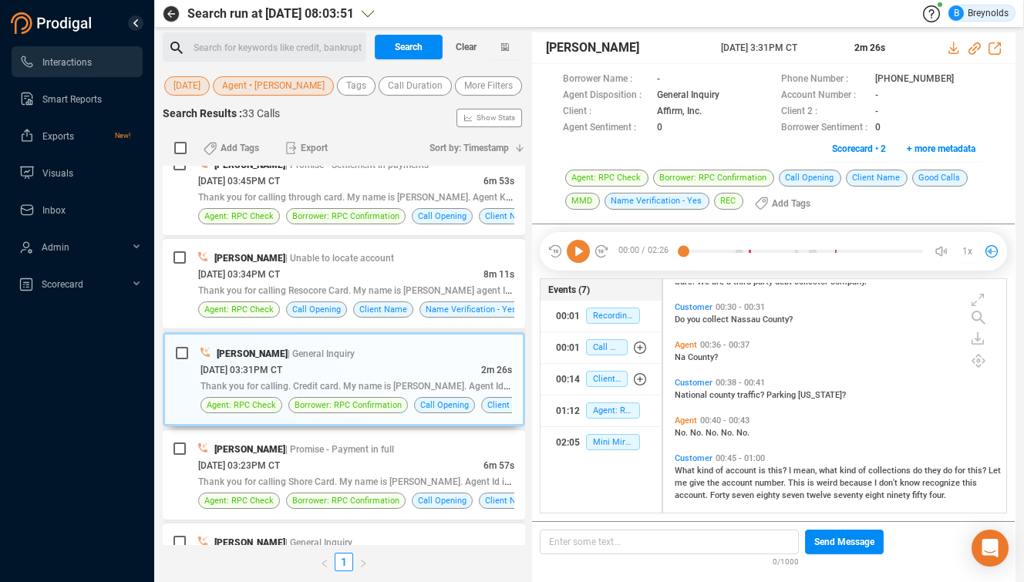
scroll to position [162, 0]
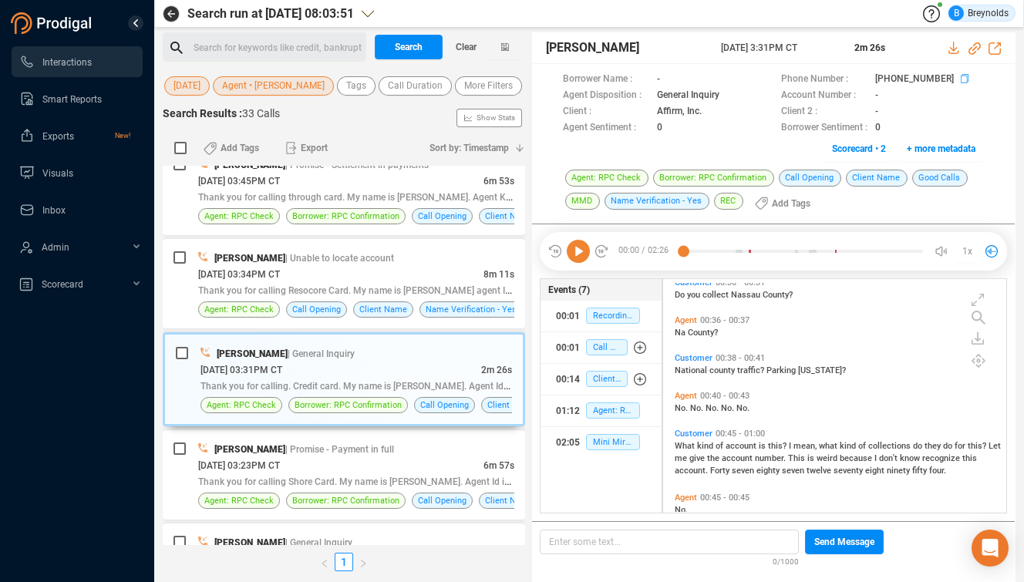
click at [961, 74] on icon at bounding box center [967, 80] width 12 height 12
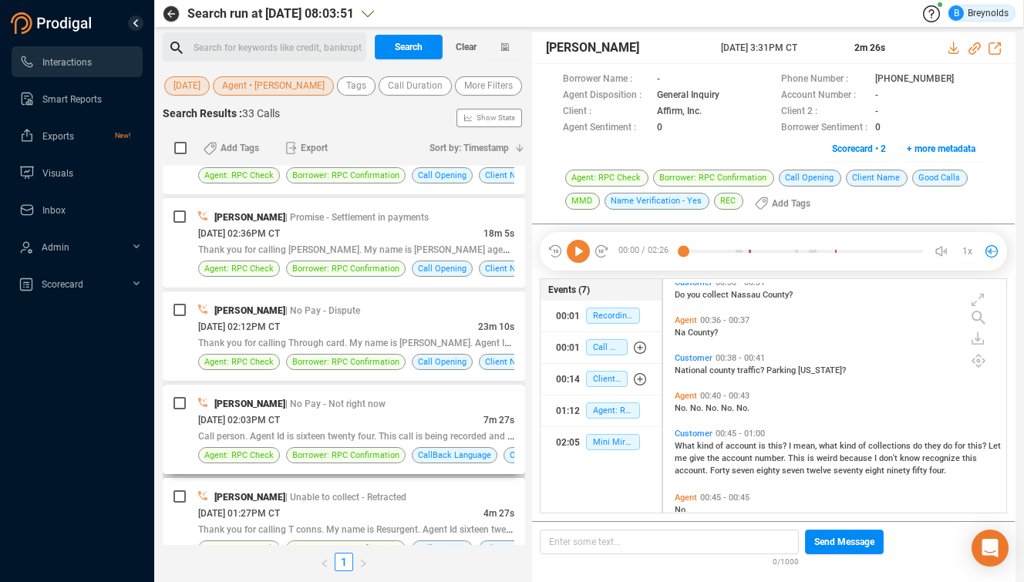
click at [280, 416] on span "[DATE] 02:03PM CT" at bounding box center [239, 420] width 82 height 11
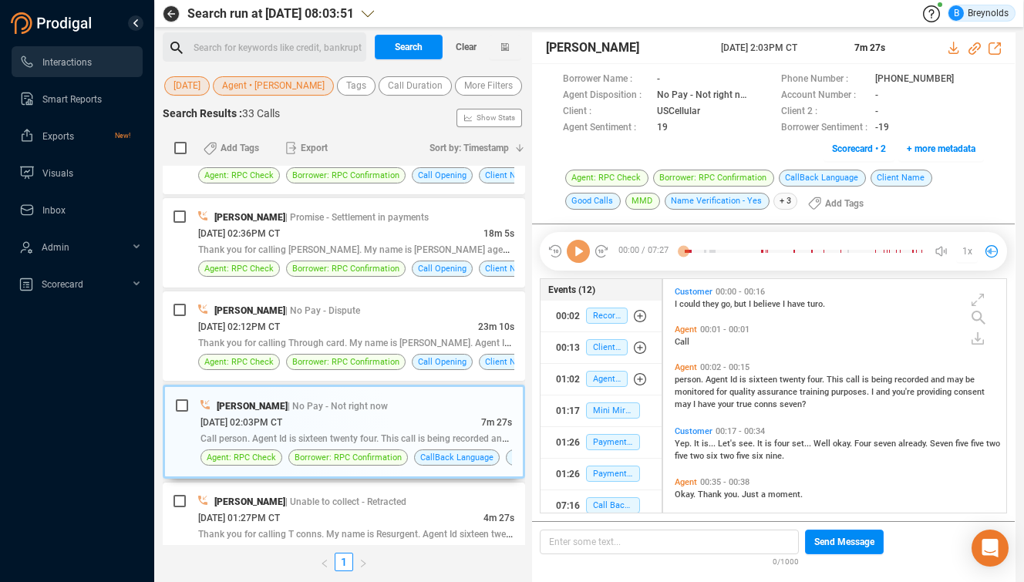
scroll to position [230, 335]
click at [974, 49] on icon at bounding box center [974, 48] width 12 height 12
click at [594, 408] on span "Mini Miranda" at bounding box center [613, 410] width 54 height 16
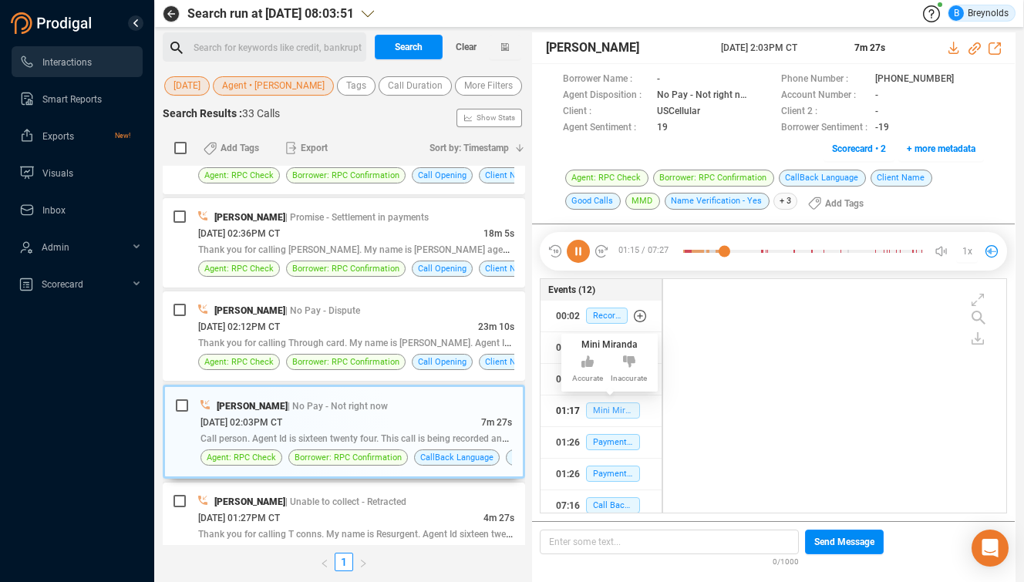
scroll to position [354, 0]
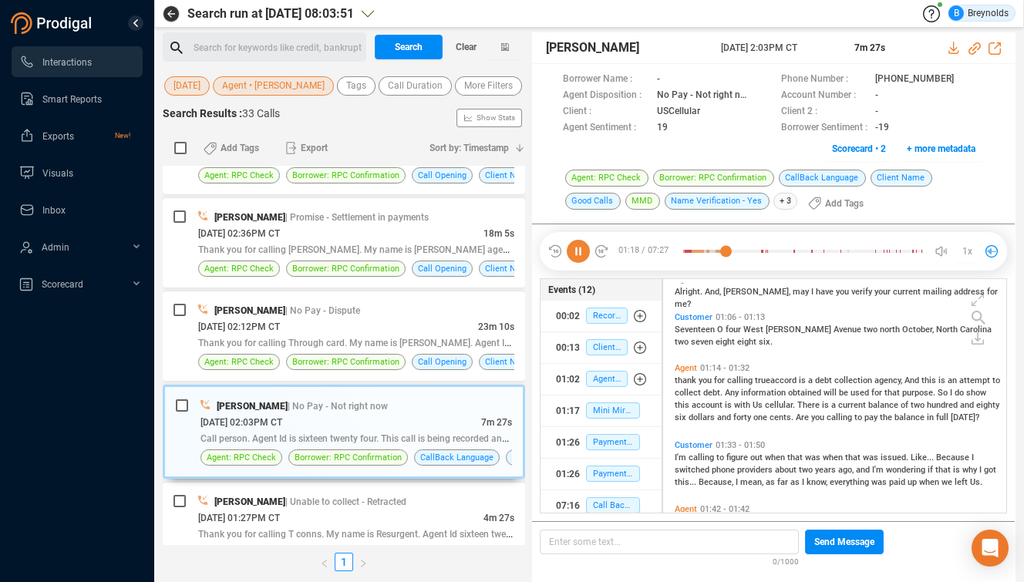
click at [681, 444] on span "Customer" at bounding box center [694, 445] width 38 height 10
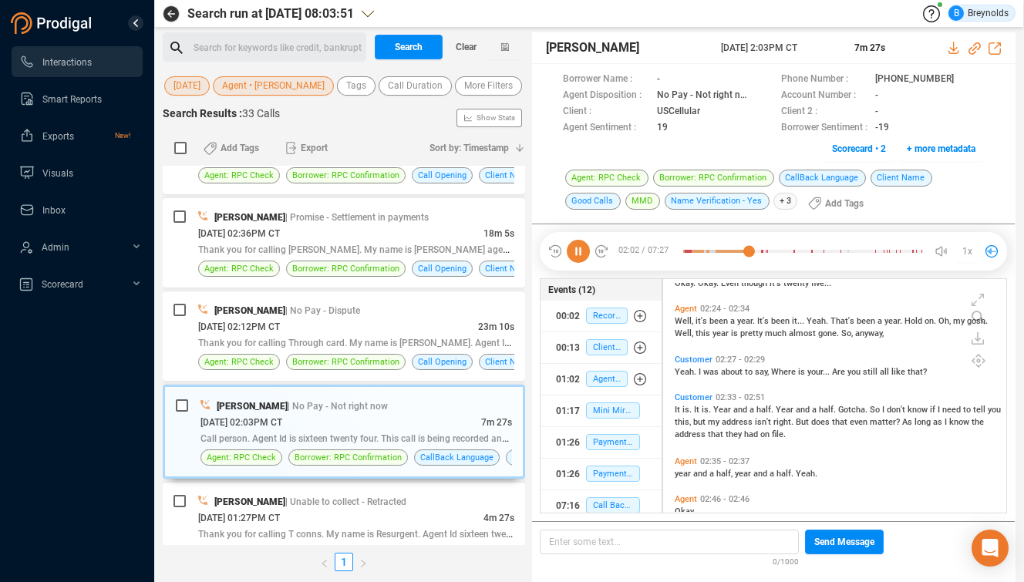
scroll to position [960, 0]
click at [684, 403] on span "is." at bounding box center [688, 408] width 12 height 10
click at [961, 80] on icon at bounding box center [967, 80] width 12 height 12
click at [581, 250] on icon at bounding box center [578, 251] width 23 height 23
click at [257, 84] on span "Agent • [PERSON_NAME]" at bounding box center [273, 85] width 103 height 19
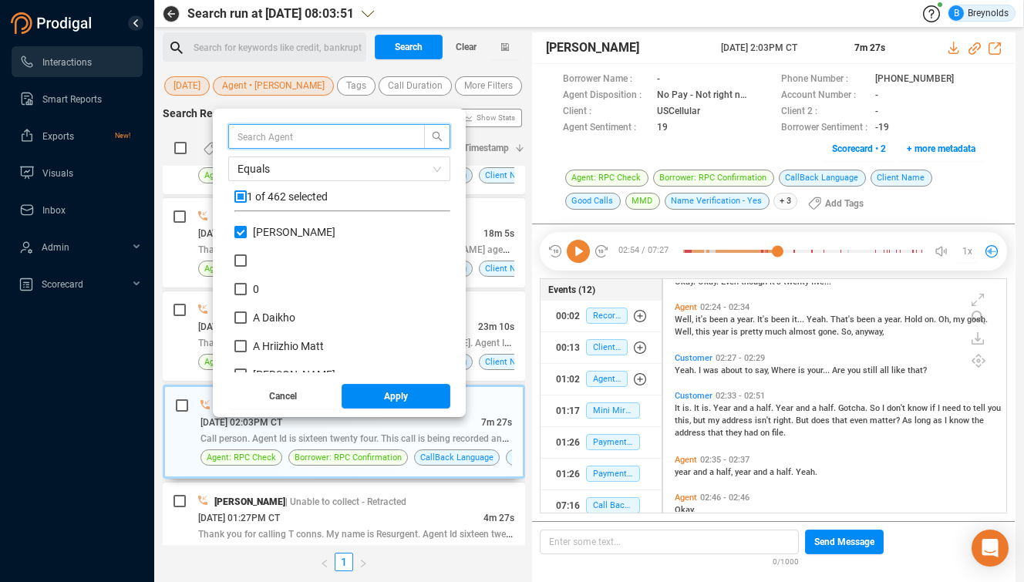
scroll to position [144, 208]
click at [247, 232] on input "[PERSON_NAME]" at bounding box center [240, 232] width 12 height 12
checkbox input "false"
click at [317, 140] on input "text" at bounding box center [318, 136] width 163 height 17
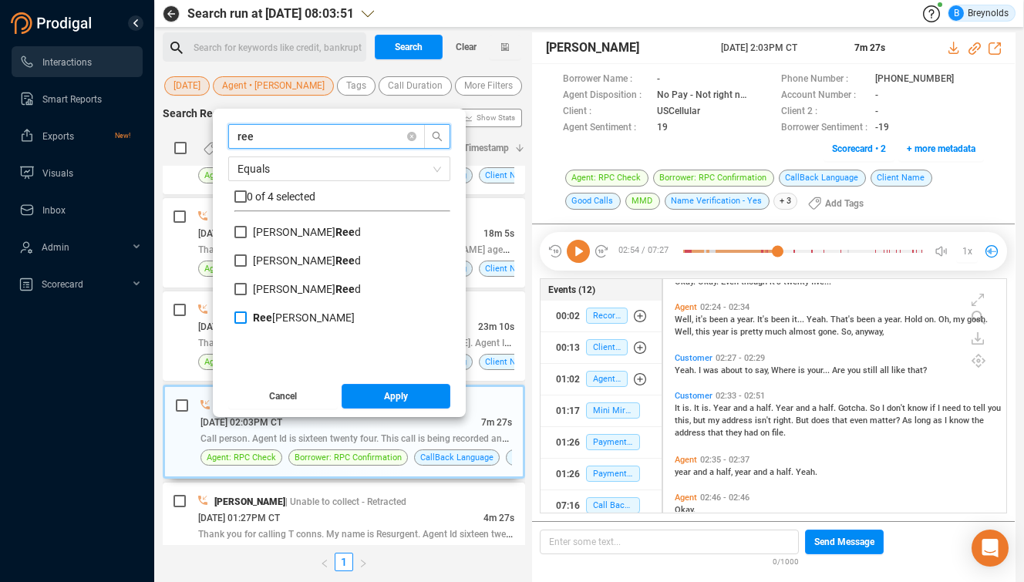
type input "ree"
click at [247, 320] on input "[PERSON_NAME]" at bounding box center [240, 317] width 12 height 12
checkbox input "true"
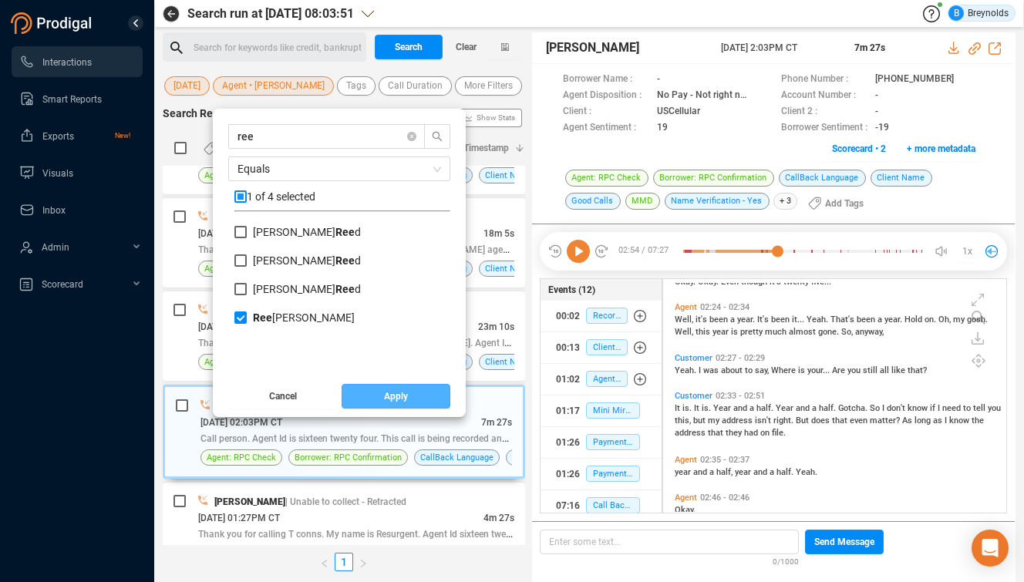
click at [368, 392] on button "Apply" at bounding box center [396, 396] width 109 height 25
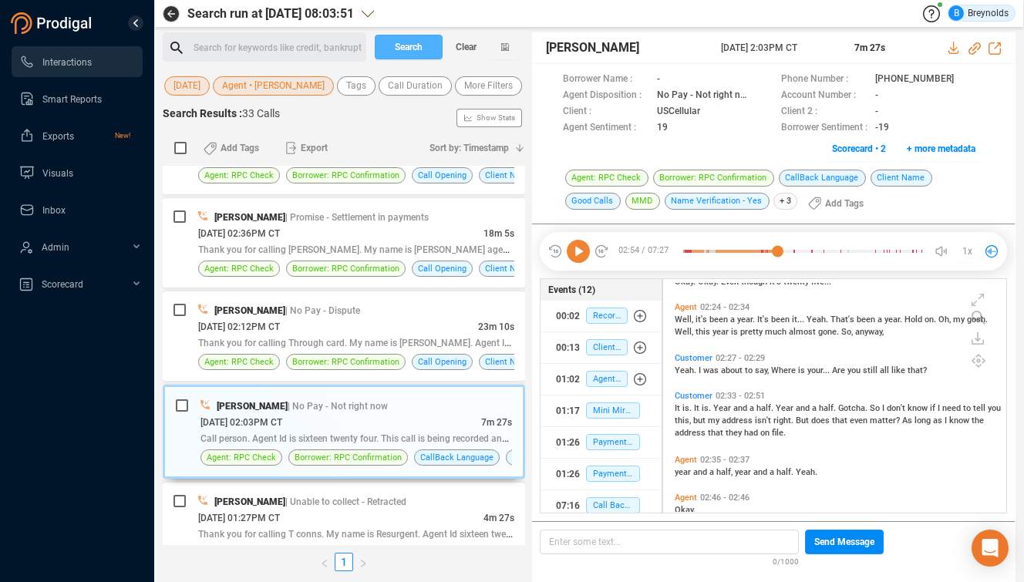
click at [411, 47] on span "Search" at bounding box center [409, 47] width 28 height 25
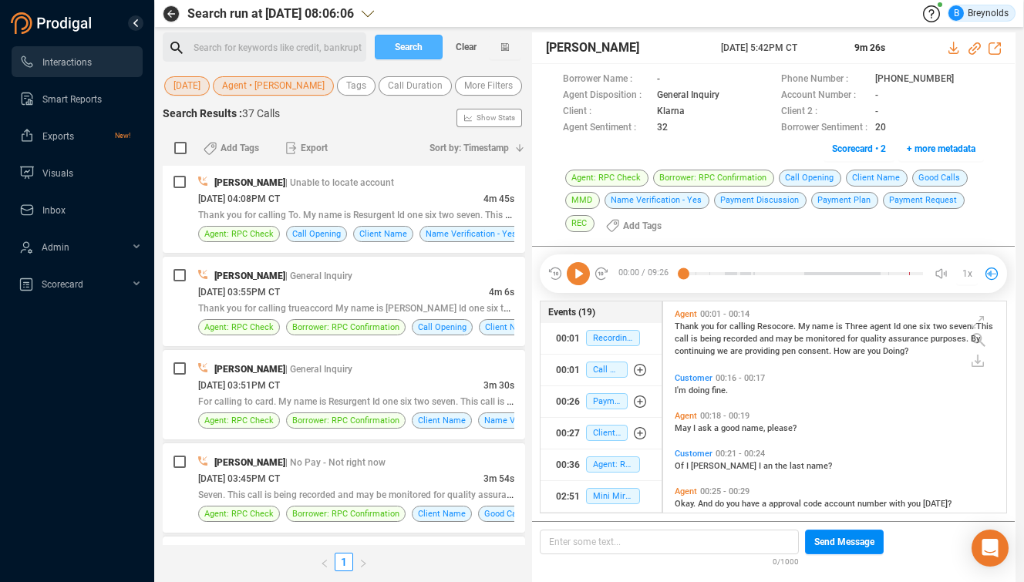
scroll to position [685, 0]
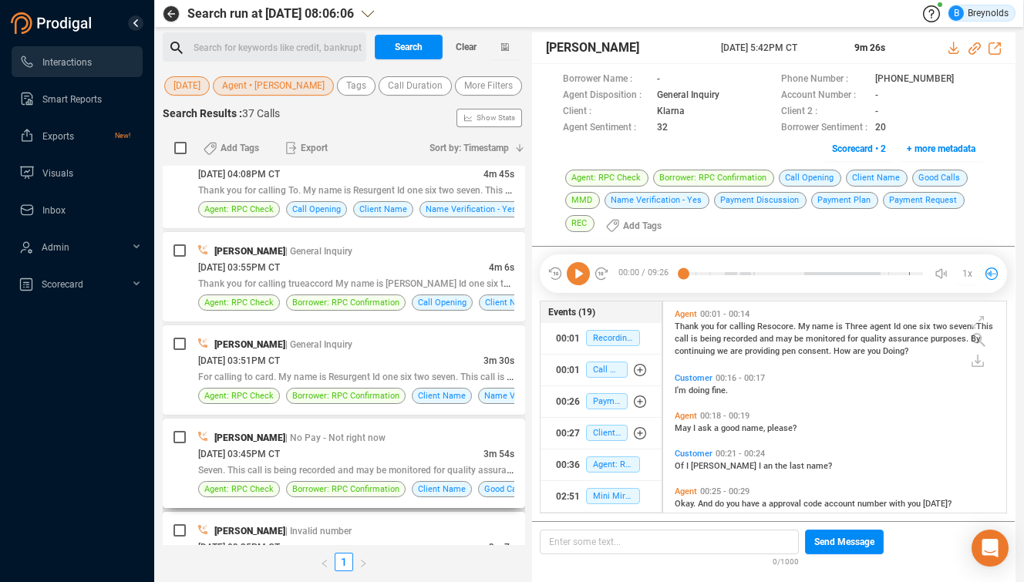
click at [269, 448] on div "[DATE] 03:45PM CT" at bounding box center [340, 454] width 285 height 16
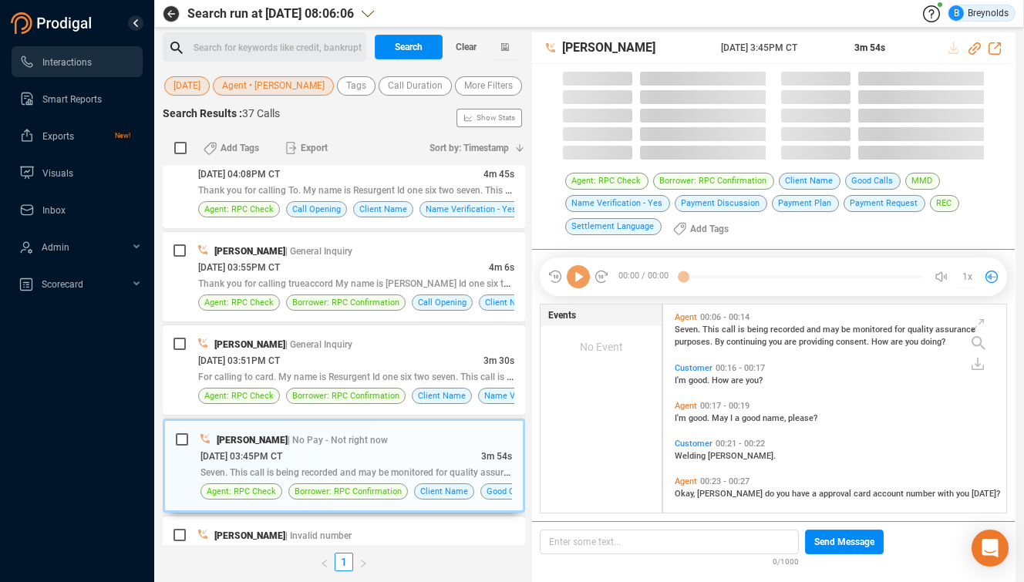
scroll to position [208, 335]
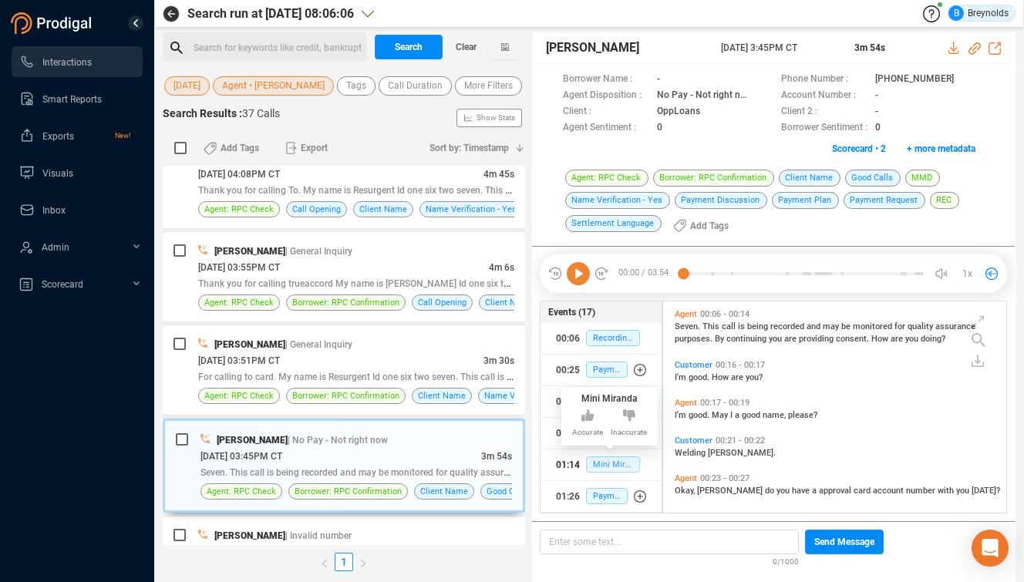
click at [594, 465] on span "Mini Miranda" at bounding box center [613, 464] width 54 height 16
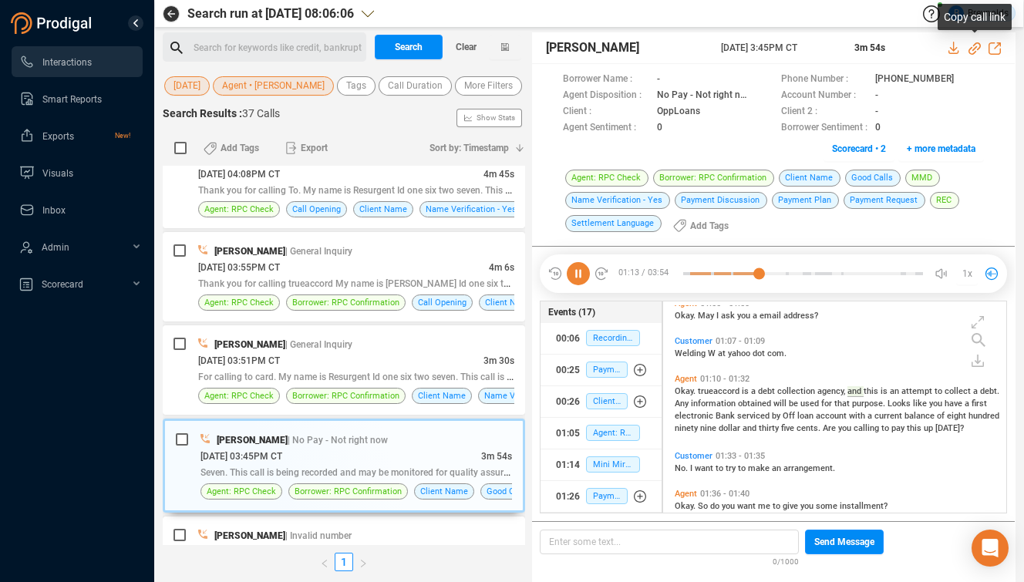
click at [973, 47] on icon at bounding box center [974, 48] width 12 height 12
